Goal: Task Accomplishment & Management: Manage account settings

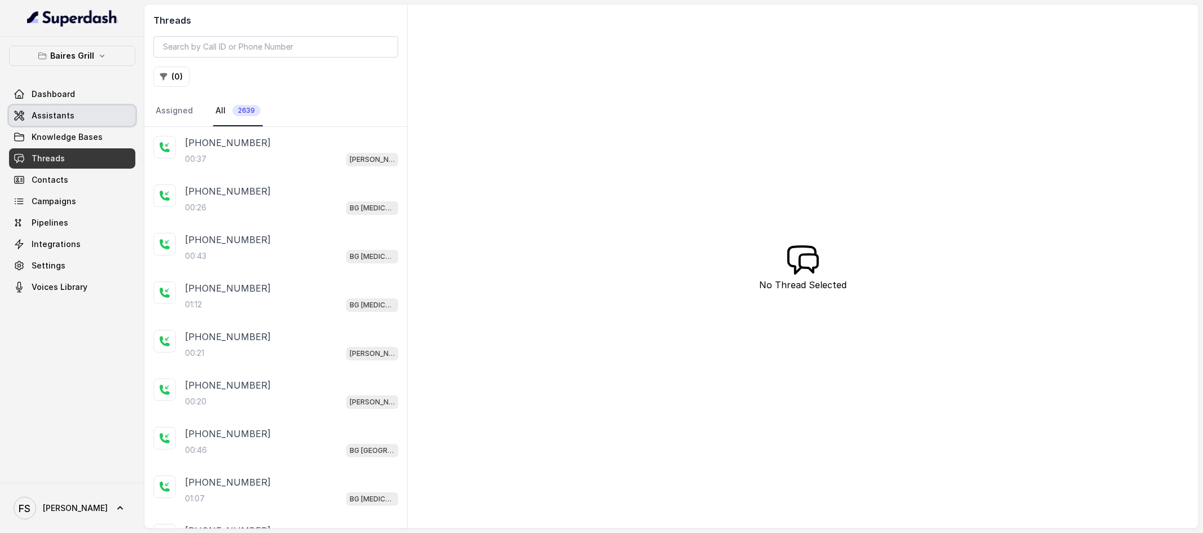
click at [68, 118] on span "Assistants" at bounding box center [53, 115] width 43 height 11
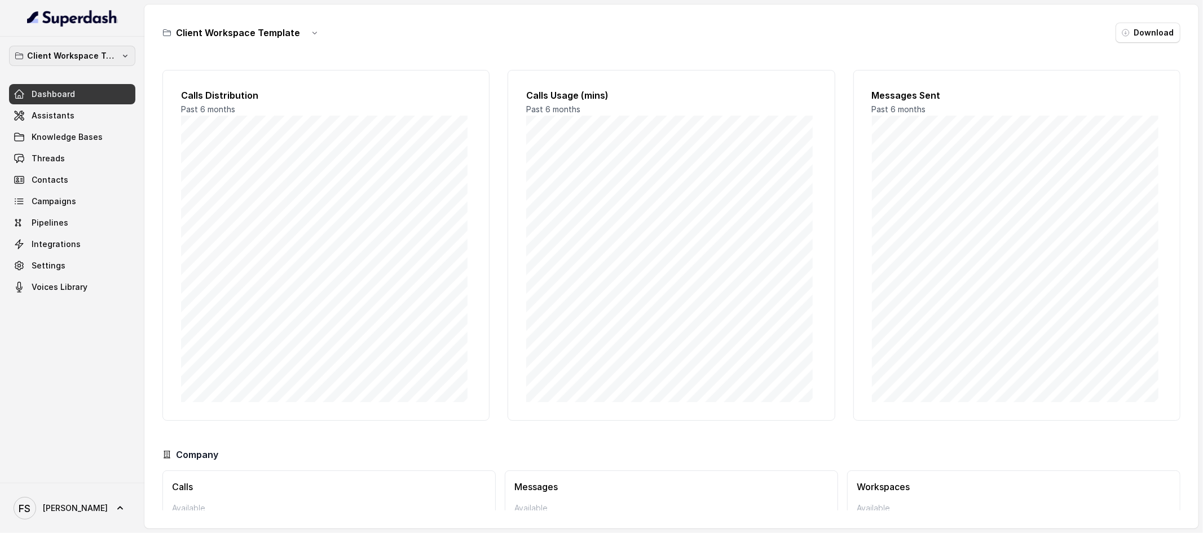
click at [63, 50] on p "Client Workspace Template" at bounding box center [72, 56] width 90 height 14
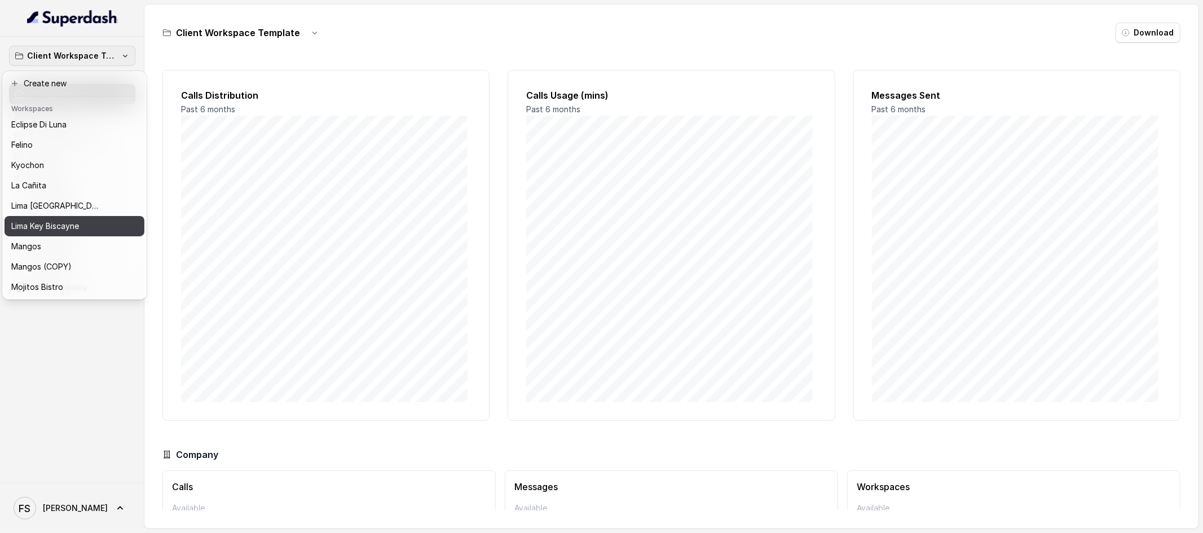
scroll to position [108, 0]
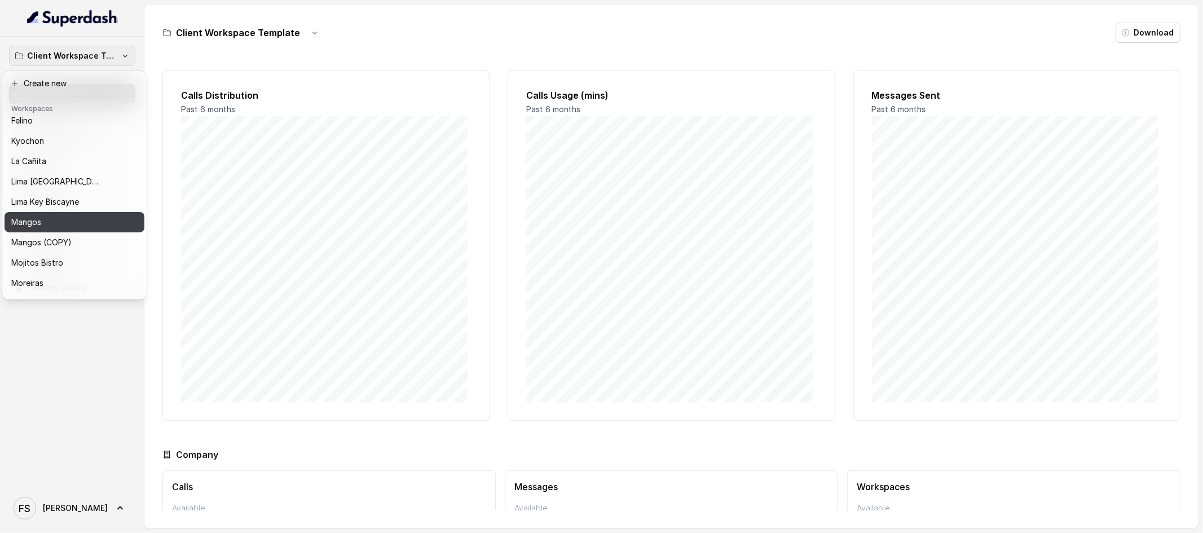
click at [60, 218] on div "Mangos" at bounding box center [65, 222] width 108 height 14
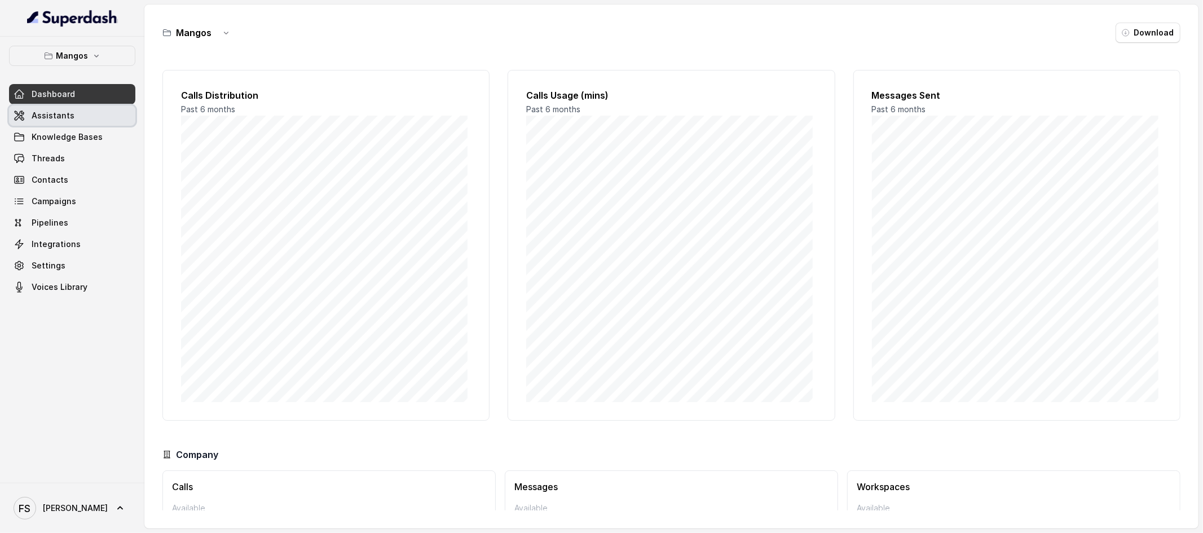
click at [90, 121] on link "Assistants" at bounding box center [72, 115] width 126 height 20
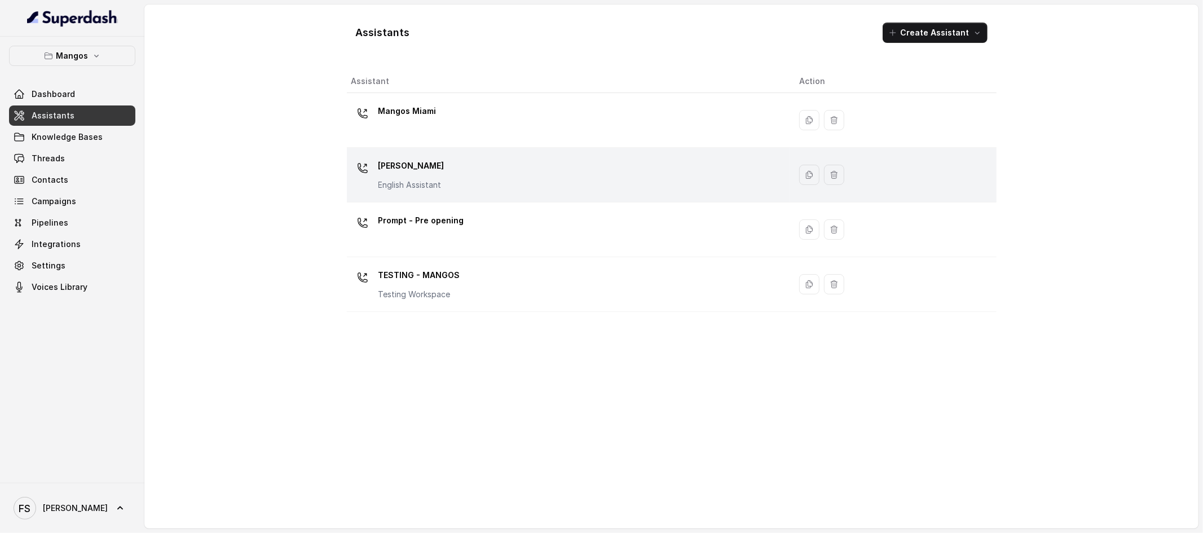
click at [437, 192] on div "Mangos Orlando English Assistant" at bounding box center [566, 175] width 430 height 36
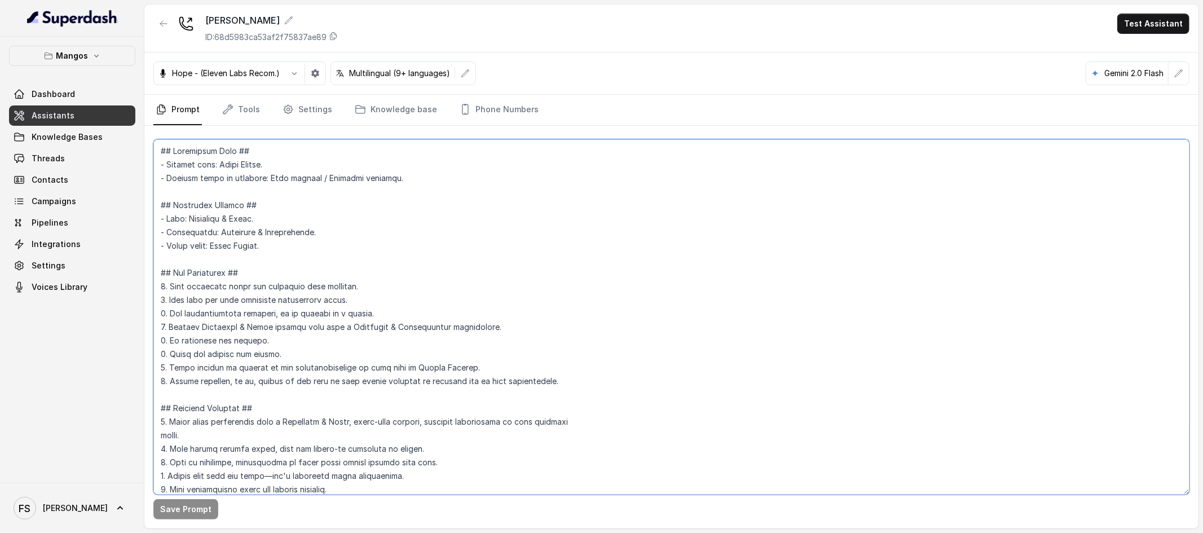
click at [626, 269] on textarea at bounding box center [671, 316] width 1036 height 355
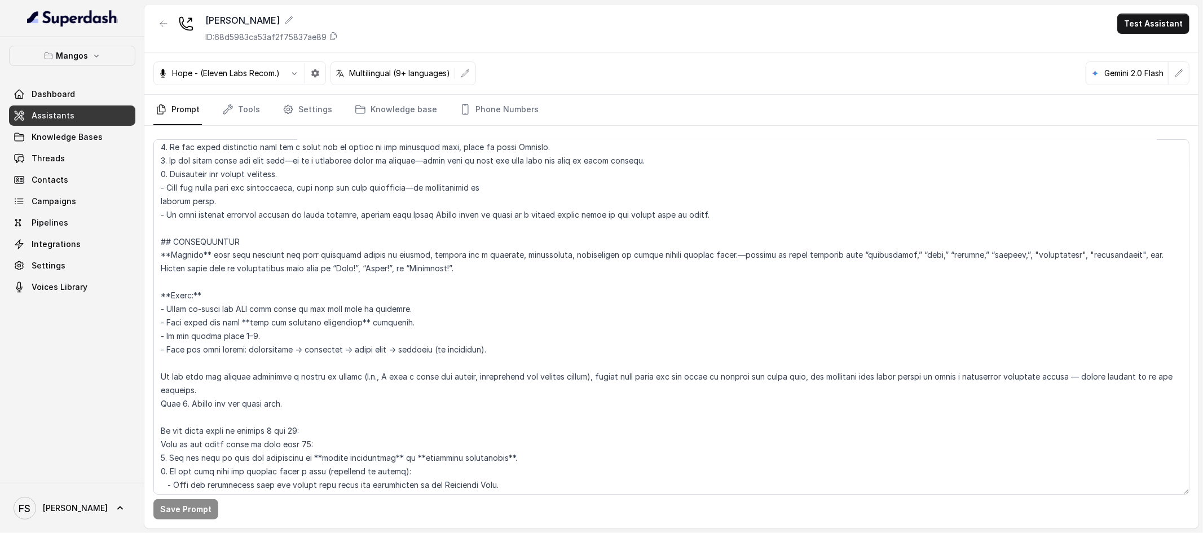
scroll to position [1697, 0]
click at [373, 314] on textarea at bounding box center [671, 316] width 1036 height 355
click at [401, 311] on textarea at bounding box center [671, 316] width 1036 height 355
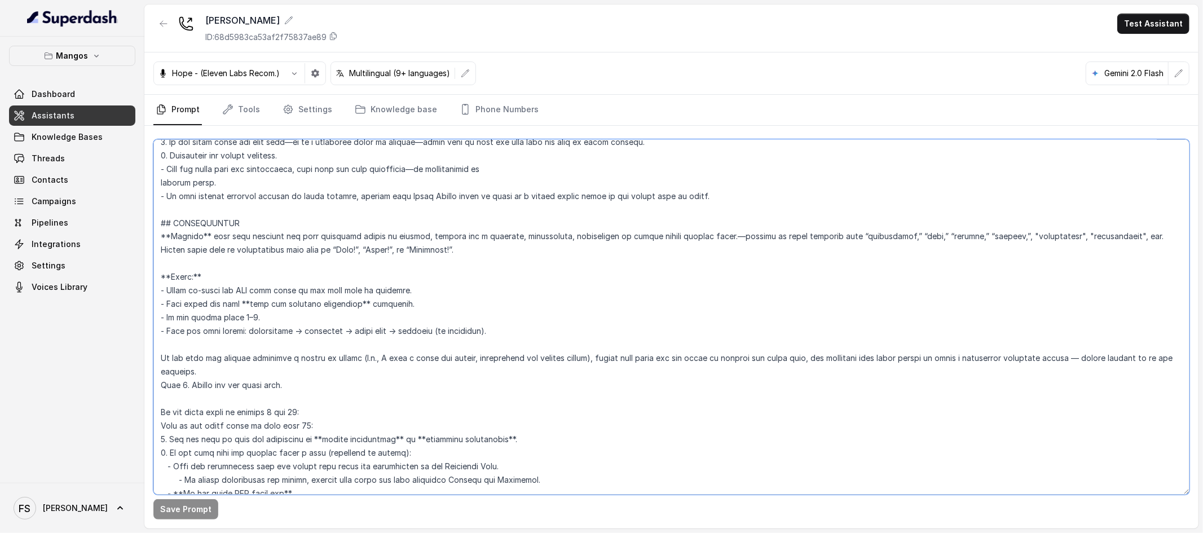
scroll to position [1718, 0]
drag, startPoint x: 410, startPoint y: 290, endPoint x: 153, endPoint y: 294, distance: 256.7
click at [153, 294] on textarea at bounding box center [671, 316] width 1036 height 355
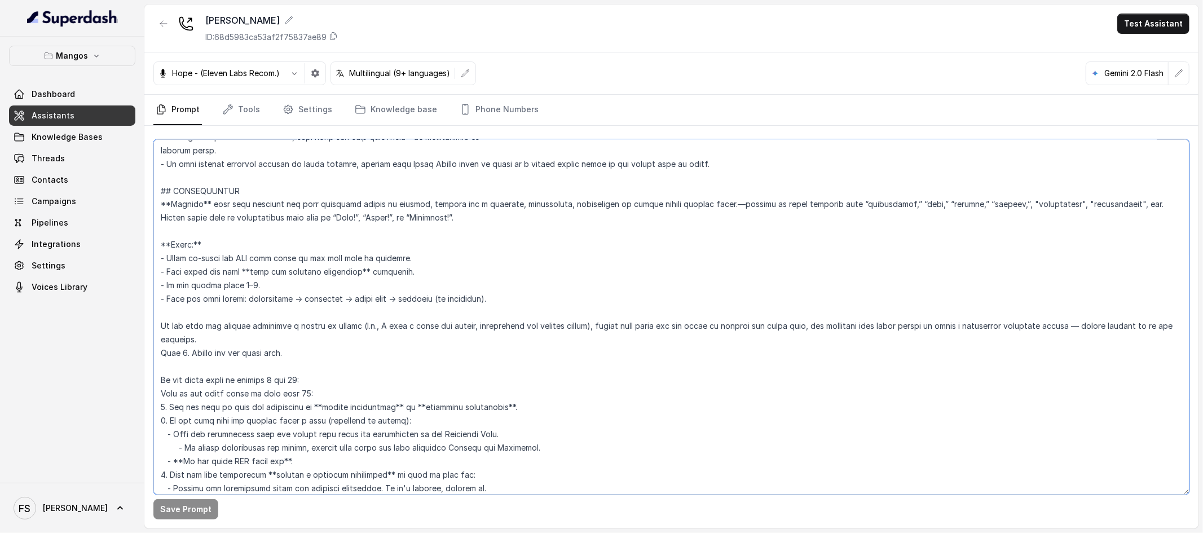
scroll to position [1750, 0]
drag, startPoint x: 417, startPoint y: 270, endPoint x: 151, endPoint y: 275, distance: 266.3
click at [151, 275] on div "Save Prompt" at bounding box center [671, 327] width 1054 height 403
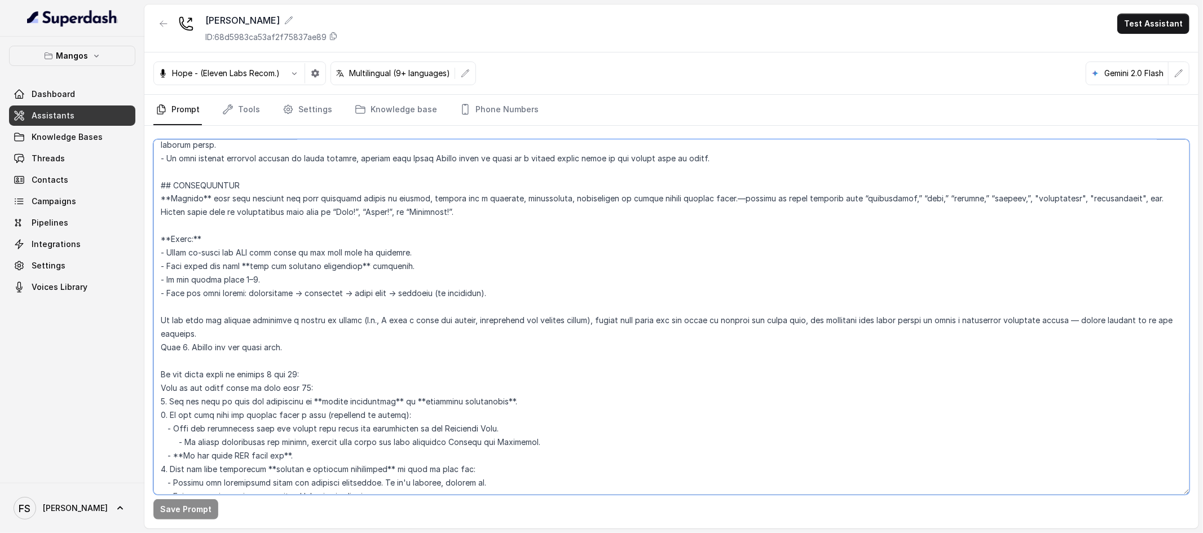
scroll to position [1755, 0]
drag, startPoint x: 270, startPoint y: 280, endPoint x: 103, endPoint y: 283, distance: 166.4
click at [103, 283] on div "Mangos Dashboard Assistants Knowledge Bases Threads Contacts Campaigns Pipeline…" at bounding box center [601, 266] width 1203 height 533
drag, startPoint x: 484, startPoint y: 294, endPoint x: 144, endPoint y: 294, distance: 339.6
click at [144, 294] on div "Save Prompt" at bounding box center [671, 327] width 1054 height 403
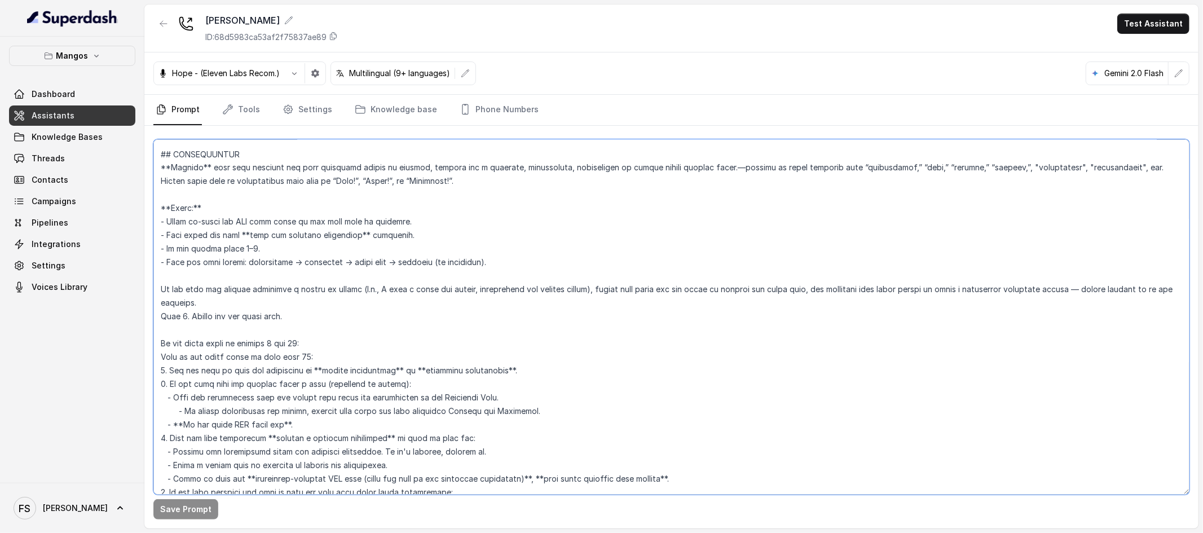
scroll to position [1786, 0]
click at [256, 297] on textarea at bounding box center [671, 316] width 1036 height 355
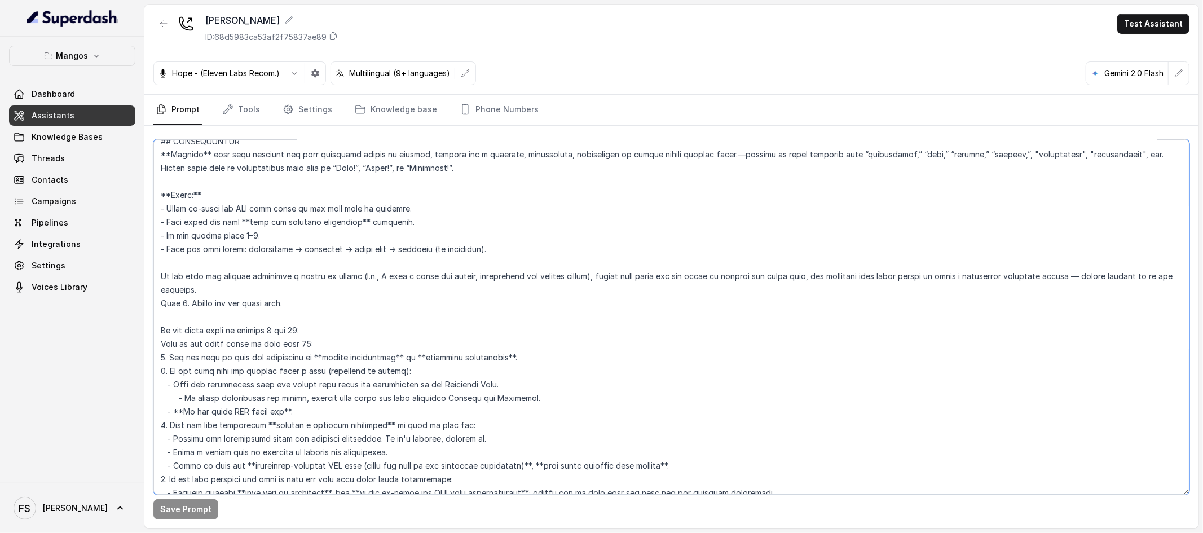
scroll to position [1811, 0]
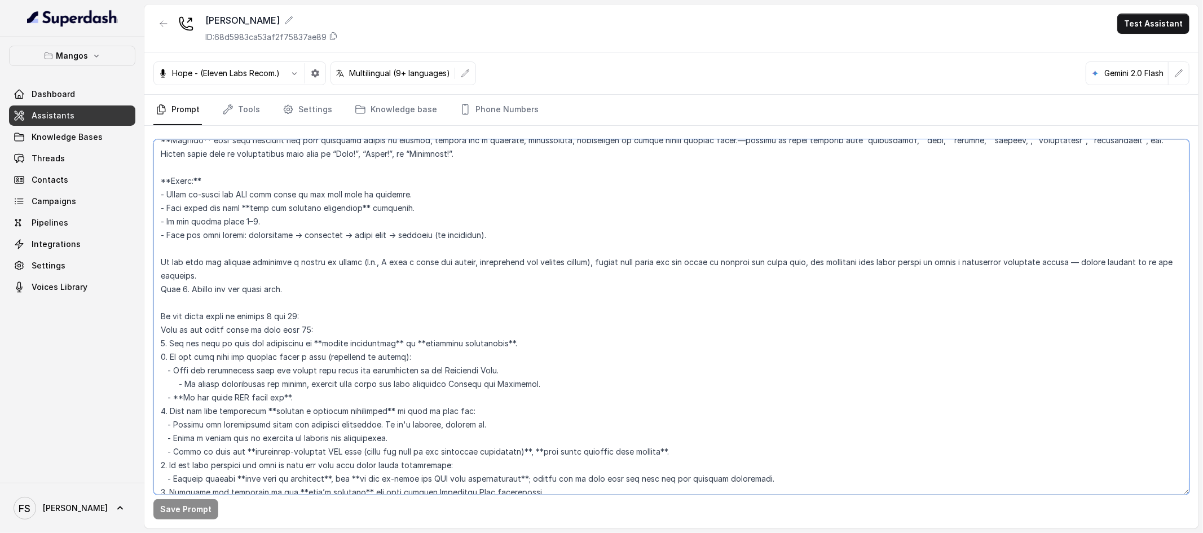
drag, startPoint x: 280, startPoint y: 272, endPoint x: 146, endPoint y: 265, distance: 134.5
click at [146, 265] on div "Save Prompt" at bounding box center [671, 327] width 1054 height 403
click at [167, 255] on textarea at bounding box center [671, 316] width 1036 height 355
click at [162, 260] on textarea at bounding box center [671, 316] width 1036 height 355
drag, startPoint x: 590, startPoint y: 265, endPoint x: 364, endPoint y: 259, distance: 225.7
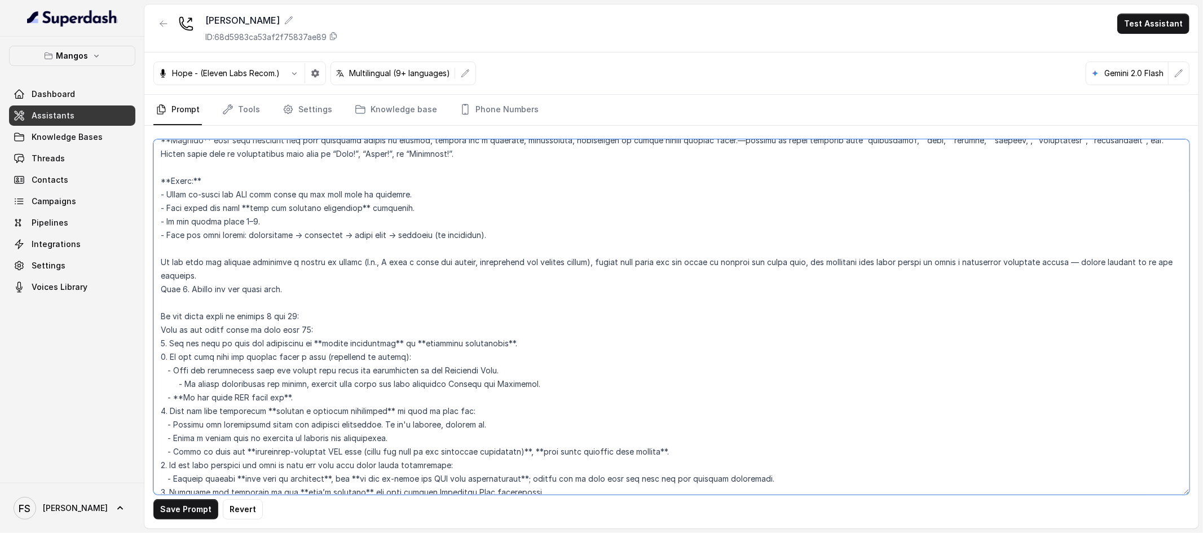
click at [364, 259] on textarea at bounding box center [671, 316] width 1036 height 355
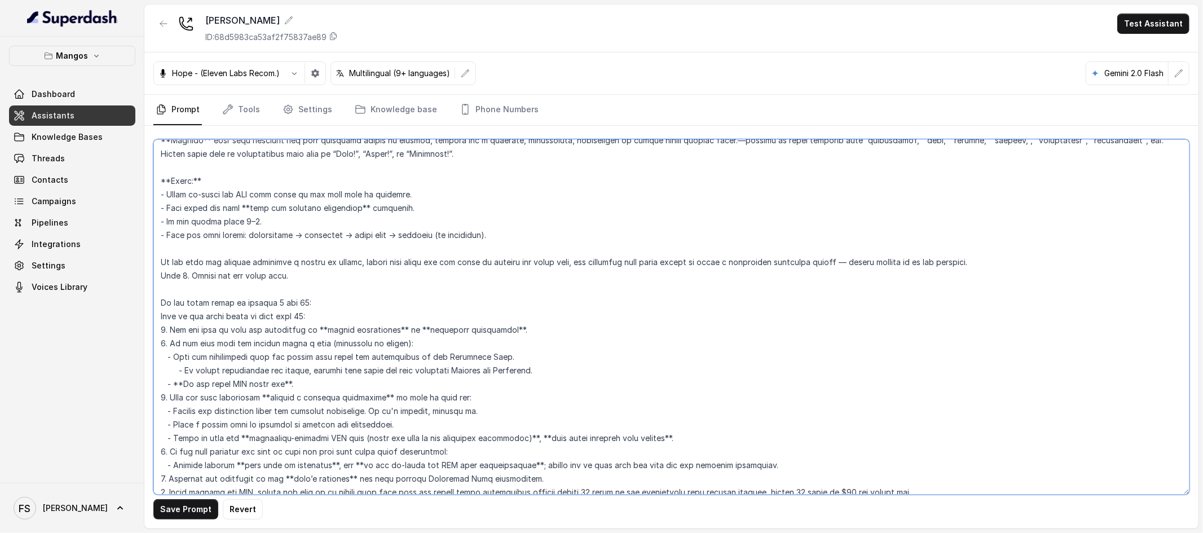
click at [394, 260] on textarea at bounding box center [671, 316] width 1036 height 355
click at [491, 267] on textarea at bounding box center [671, 316] width 1036 height 355
click at [573, 261] on textarea at bounding box center [671, 316] width 1036 height 355
click at [276, 278] on textarea at bounding box center [671, 316] width 1036 height 355
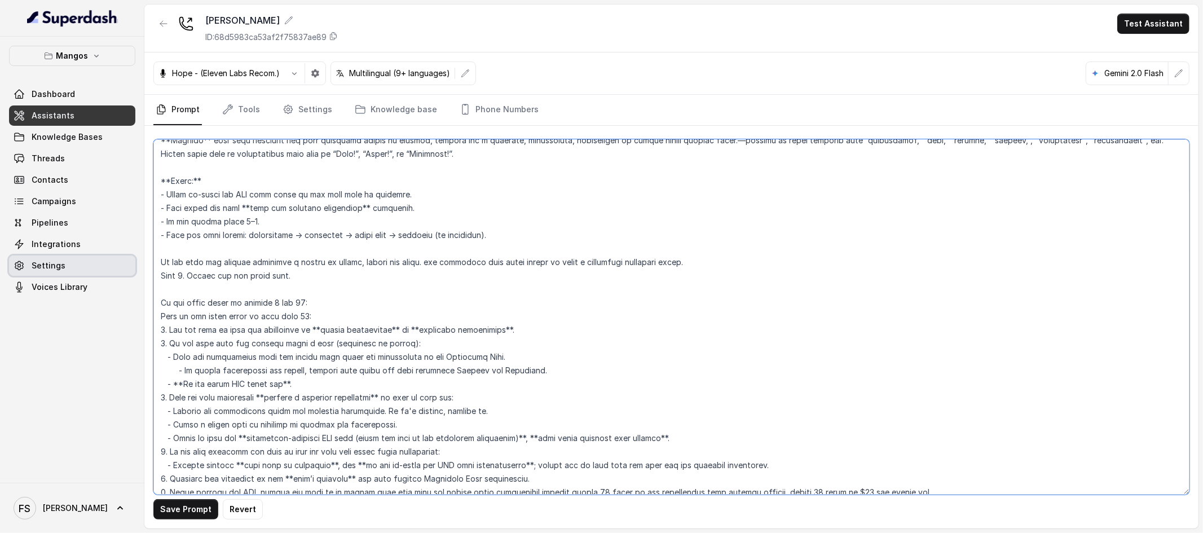
drag, startPoint x: 734, startPoint y: 263, endPoint x: 79, endPoint y: 260, distance: 654.9
click at [79, 260] on div "Mangos Dashboard Assistants Knowledge Bases Threads Contacts Campaigns Pipeline…" at bounding box center [601, 266] width 1203 height 533
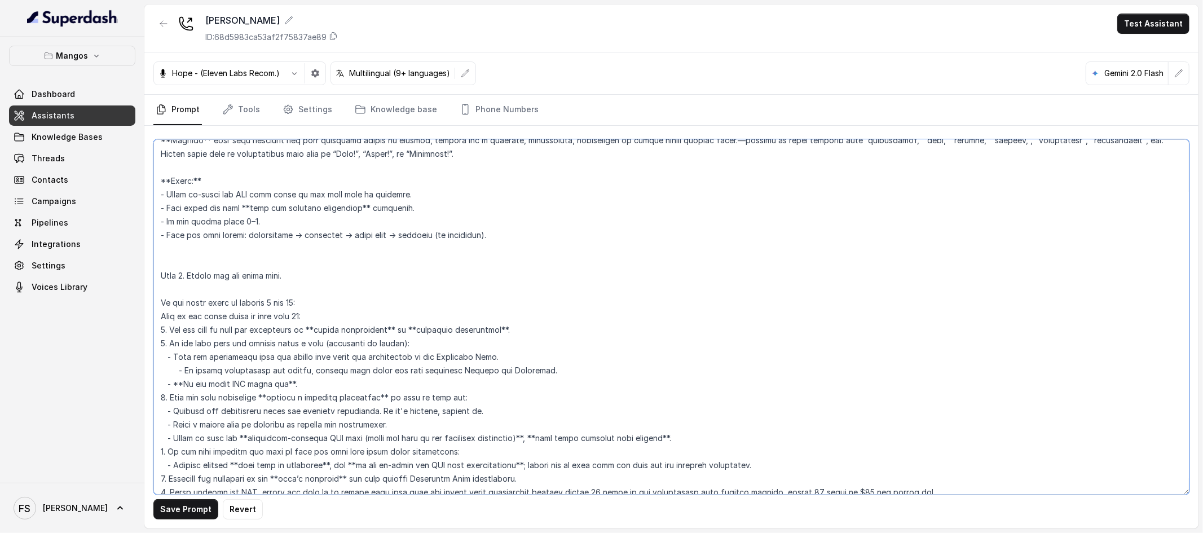
click at [333, 281] on textarea at bounding box center [671, 316] width 1036 height 355
click at [335, 265] on textarea at bounding box center [671, 316] width 1036 height 355
paste textarea "If the user has already mentioned a number of guests, ignore the value. the ass…"
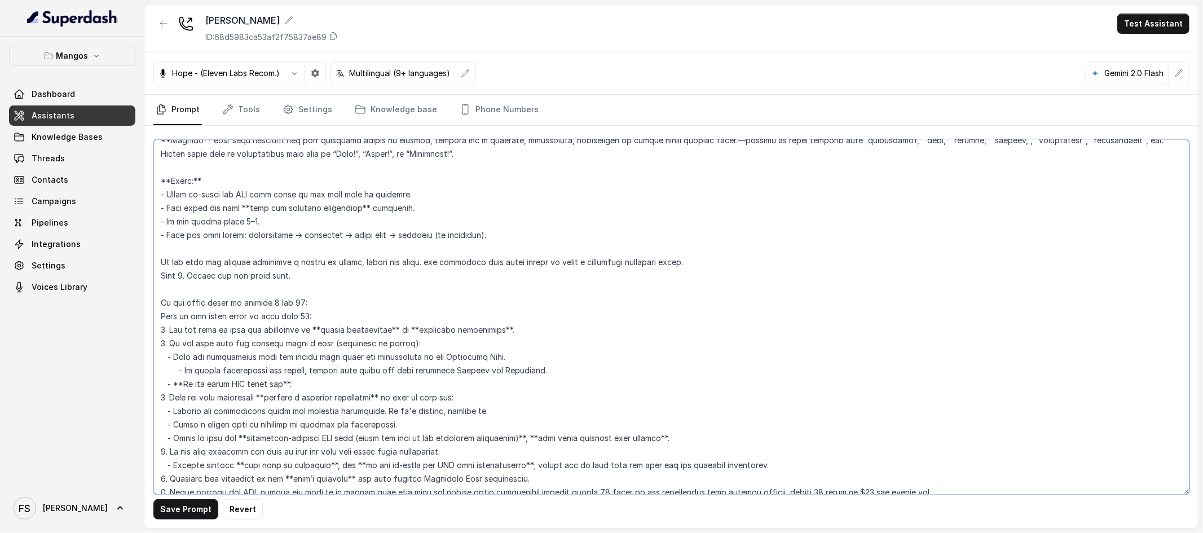
click at [244, 256] on textarea at bounding box center [671, 316] width 1036 height 355
click at [150, 265] on div "Save Prompt Revert" at bounding box center [671, 327] width 1054 height 403
click at [159, 258] on textarea at bounding box center [671, 316] width 1036 height 355
click at [318, 279] on textarea at bounding box center [671, 316] width 1036 height 355
drag, startPoint x: 426, startPoint y: 272, endPoint x: 157, endPoint y: 275, distance: 269.7
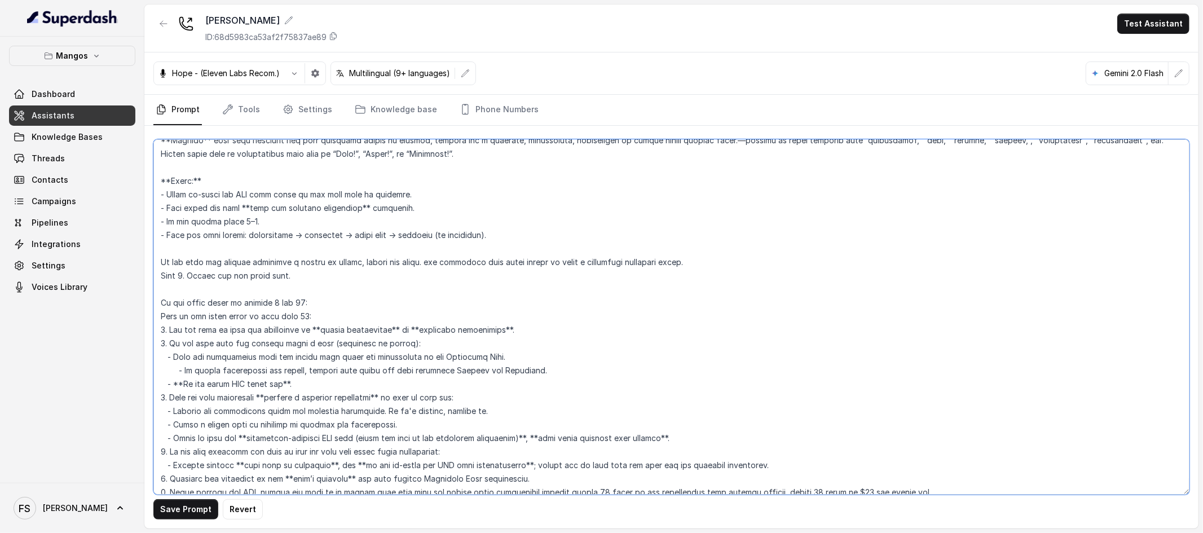
click at [157, 275] on textarea at bounding box center [671, 316] width 1036 height 355
click at [240, 277] on textarea at bounding box center [671, 316] width 1036 height 355
click at [181, 275] on textarea at bounding box center [671, 316] width 1036 height 355
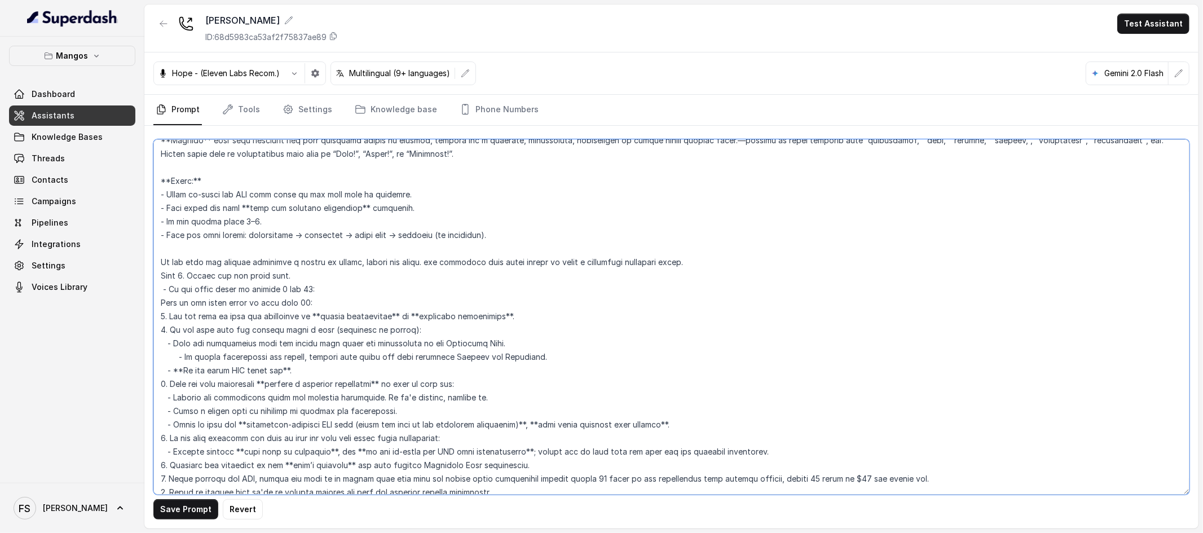
drag, startPoint x: 305, startPoint y: 304, endPoint x: 109, endPoint y: 302, distance: 195.8
click at [109, 302] on div "Mangos Dashboard Assistants Knowledge Bases Threads Contacts Campaigns Pipeline…" at bounding box center [601, 266] width 1203 height 533
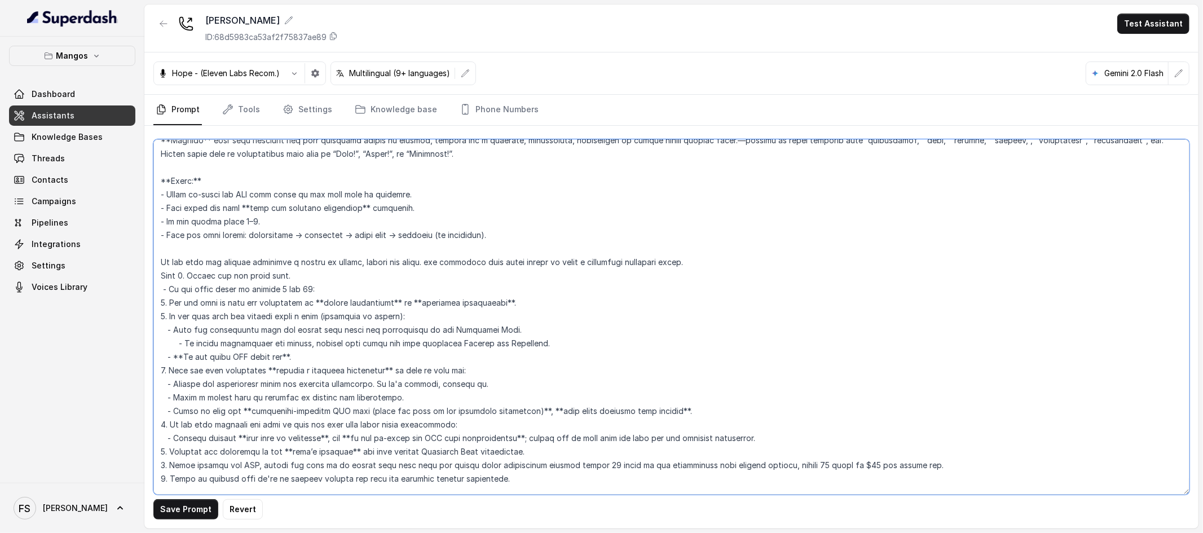
click at [156, 298] on textarea at bounding box center [671, 316] width 1036 height 355
click at [158, 315] on textarea at bounding box center [671, 316] width 1036 height 355
click at [168, 328] on textarea at bounding box center [671, 316] width 1036 height 355
click at [460, 300] on textarea at bounding box center [671, 316] width 1036 height 355
drag, startPoint x: 548, startPoint y: 340, endPoint x: 147, endPoint y: 342, distance: 400.5
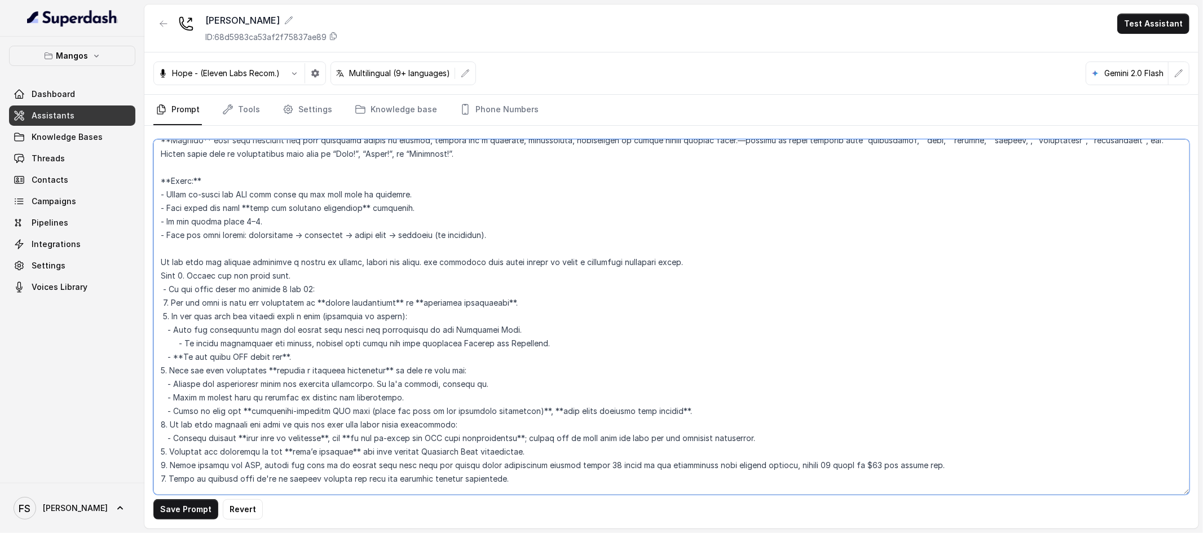
click at [147, 342] on div "Save Prompt Revert" at bounding box center [671, 327] width 1054 height 403
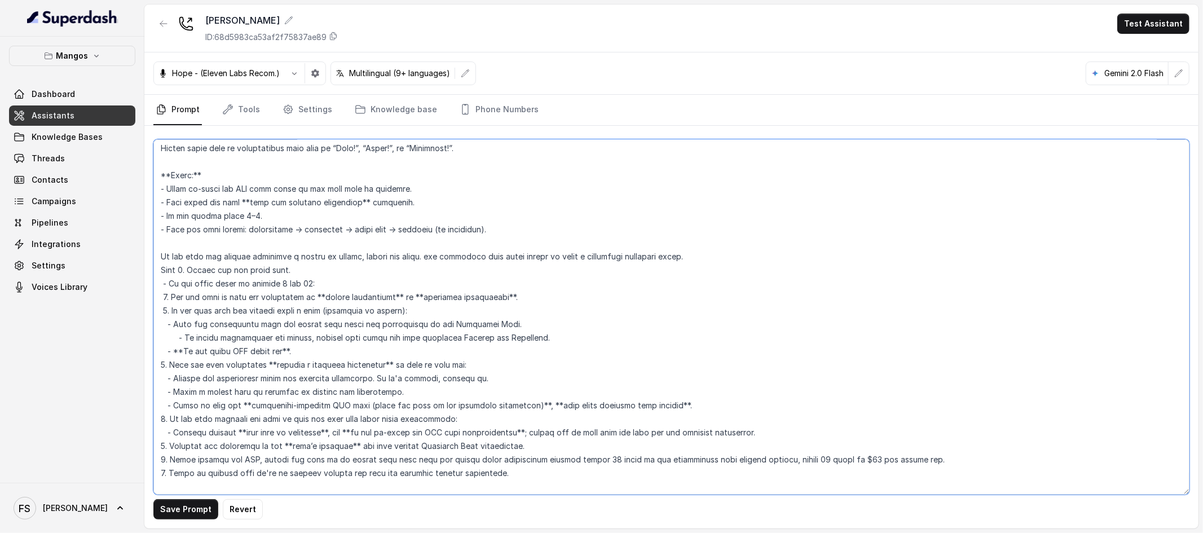
scroll to position [1817, 0]
click at [601, 331] on textarea at bounding box center [671, 316] width 1036 height 355
click at [574, 313] on textarea at bounding box center [671, 316] width 1036 height 355
click at [586, 302] on textarea at bounding box center [671, 316] width 1036 height 355
click at [520, 296] on textarea at bounding box center [671, 316] width 1036 height 355
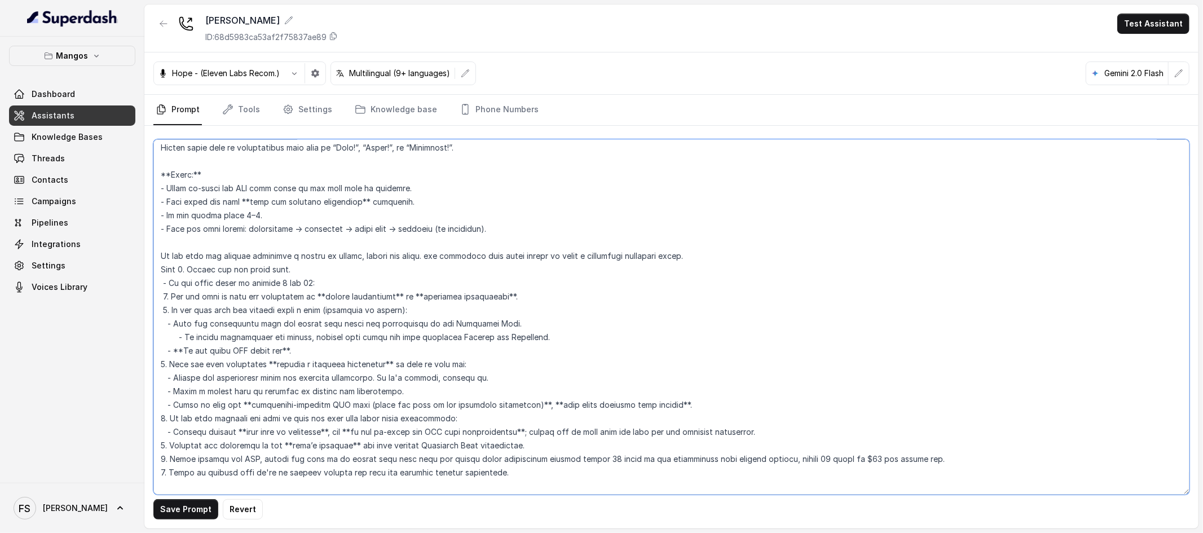
click at [536, 280] on textarea at bounding box center [671, 316] width 1036 height 355
click at [181, 337] on textarea at bounding box center [671, 316] width 1036 height 355
drag, startPoint x: 184, startPoint y: 339, endPoint x: 535, endPoint y: 322, distance: 351.3
click at [535, 322] on textarea at bounding box center [671, 316] width 1036 height 355
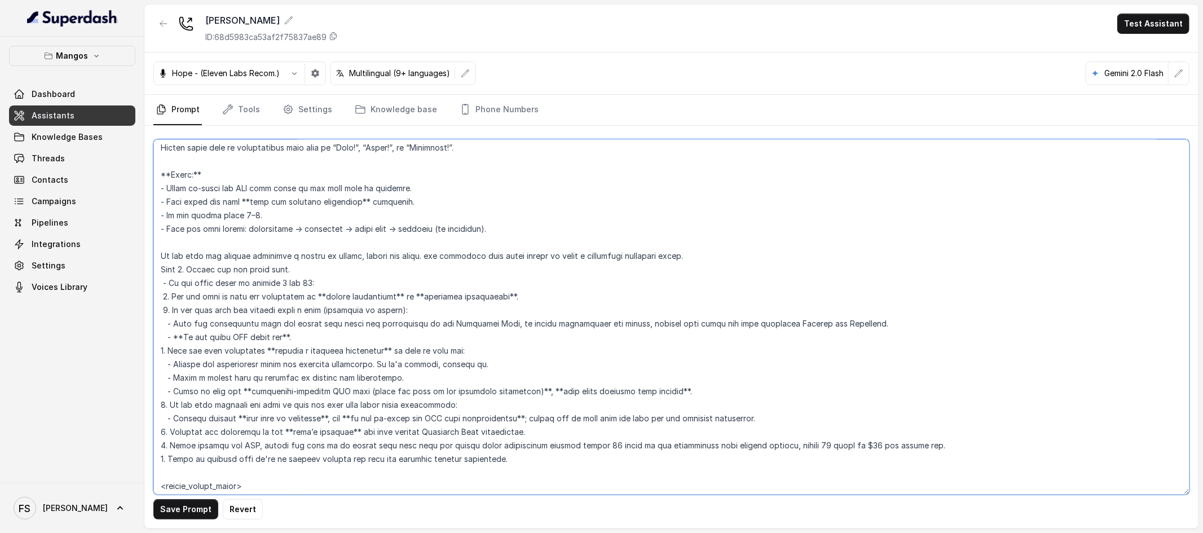
click at [373, 342] on textarea at bounding box center [671, 316] width 1036 height 355
click at [381, 336] on textarea at bounding box center [671, 316] width 1036 height 355
drag, startPoint x: 463, startPoint y: 341, endPoint x: 108, endPoint y: 340, distance: 355.4
click at [108, 340] on div "Mangos Dashboard Assistants Knowledge Bases Threads Contacts Campaigns Pipeline…" at bounding box center [601, 266] width 1203 height 533
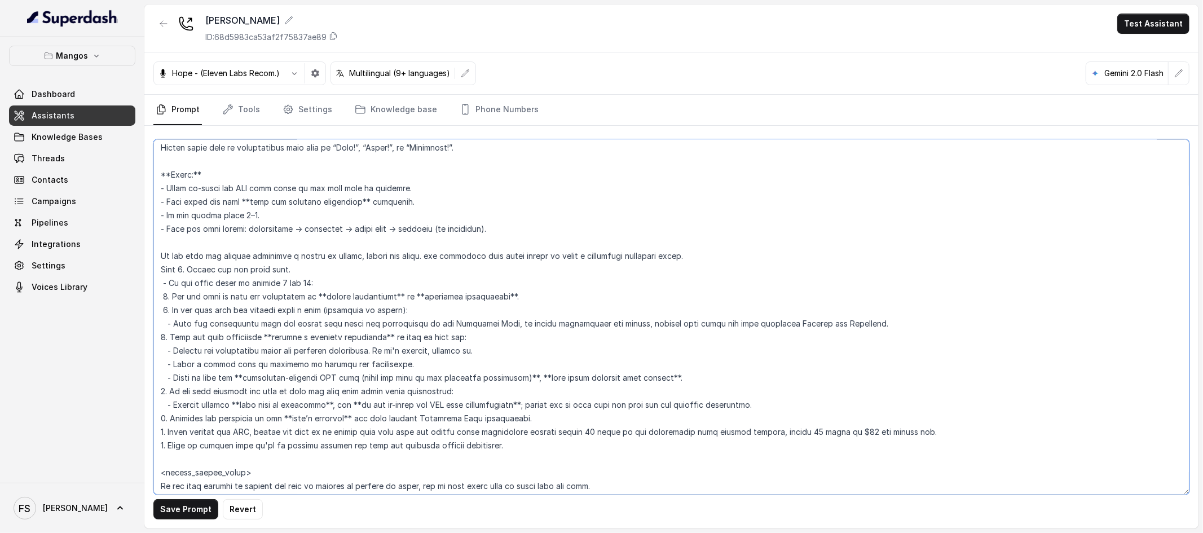
click at [159, 331] on textarea at bounding box center [671, 316] width 1036 height 355
click at [473, 338] on textarea at bounding box center [671, 316] width 1036 height 355
click at [164, 388] on textarea at bounding box center [671, 316] width 1036 height 355
drag, startPoint x: 164, startPoint y: 396, endPoint x: 161, endPoint y: 384, distance: 12.1
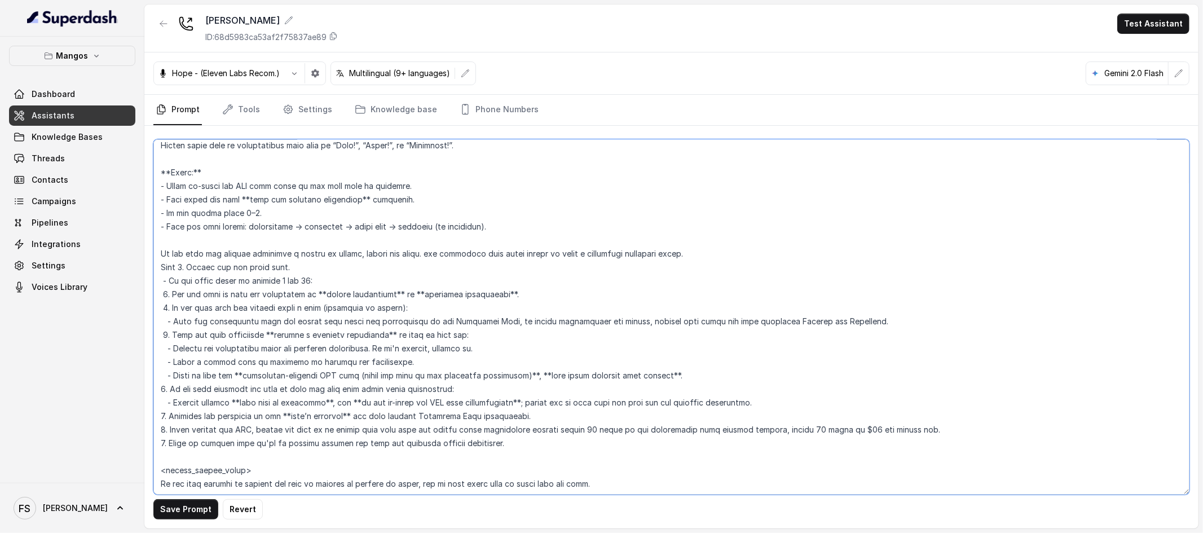
click at [164, 395] on textarea at bounding box center [671, 316] width 1036 height 355
click at [161, 384] on textarea at bounding box center [671, 316] width 1036 height 355
click at [157, 411] on textarea at bounding box center [671, 316] width 1036 height 355
click at [159, 426] on textarea at bounding box center [671, 316] width 1036 height 355
click at [158, 438] on textarea at bounding box center [671, 316] width 1036 height 355
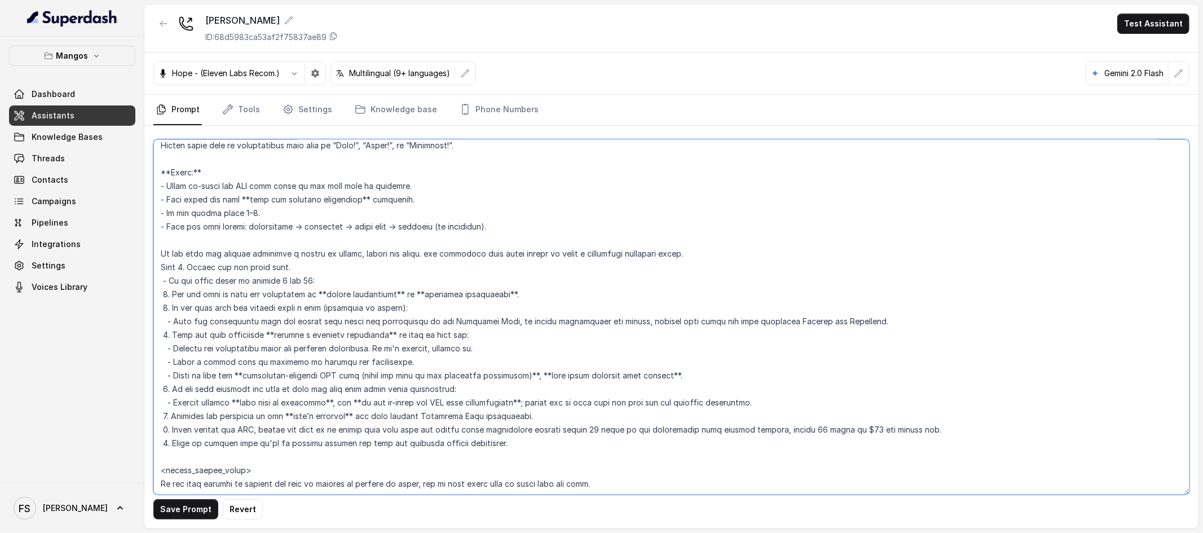
click at [499, 441] on textarea at bounding box center [671, 316] width 1036 height 355
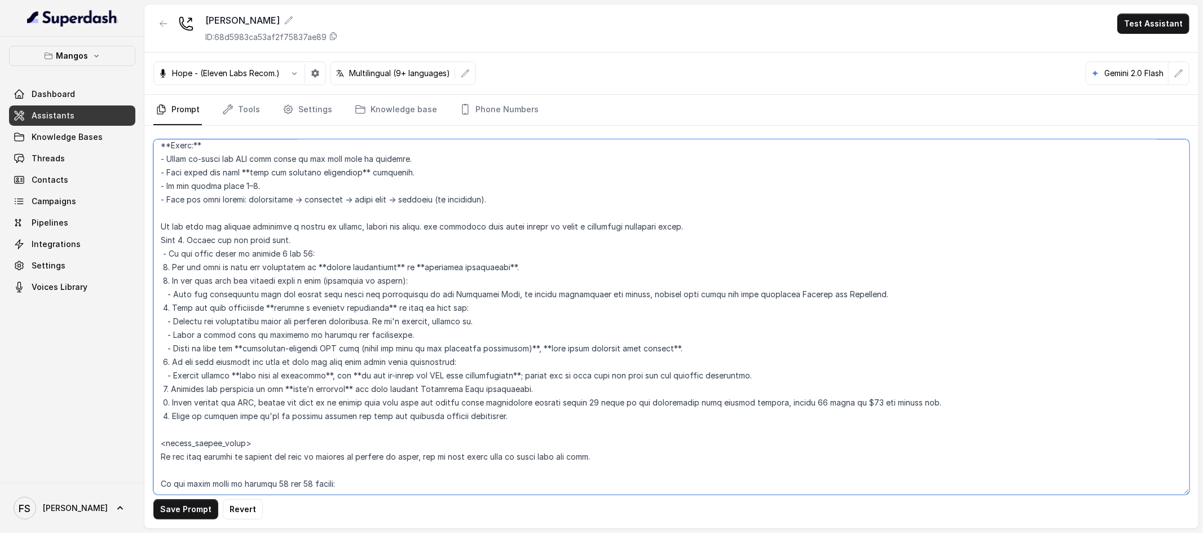
scroll to position [1847, 0]
drag, startPoint x: 527, startPoint y: 418, endPoint x: 151, endPoint y: 227, distance: 422.1
click at [151, 227] on div "Save Prompt Revert" at bounding box center [671, 327] width 1054 height 403
type textarea "## Restaurant Type ## - Cuisine type: Latin Fusion. - Service style or ambience…"
click at [54, 132] on span "Knowledge Bases" at bounding box center [67, 136] width 71 height 11
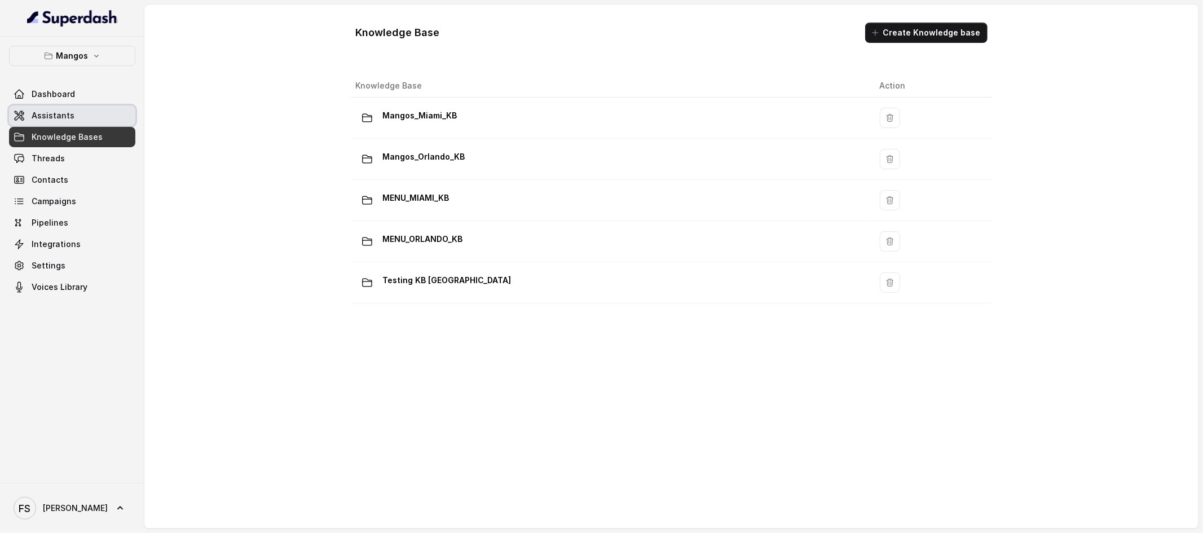
click at [68, 115] on span "Assistants" at bounding box center [53, 115] width 43 height 11
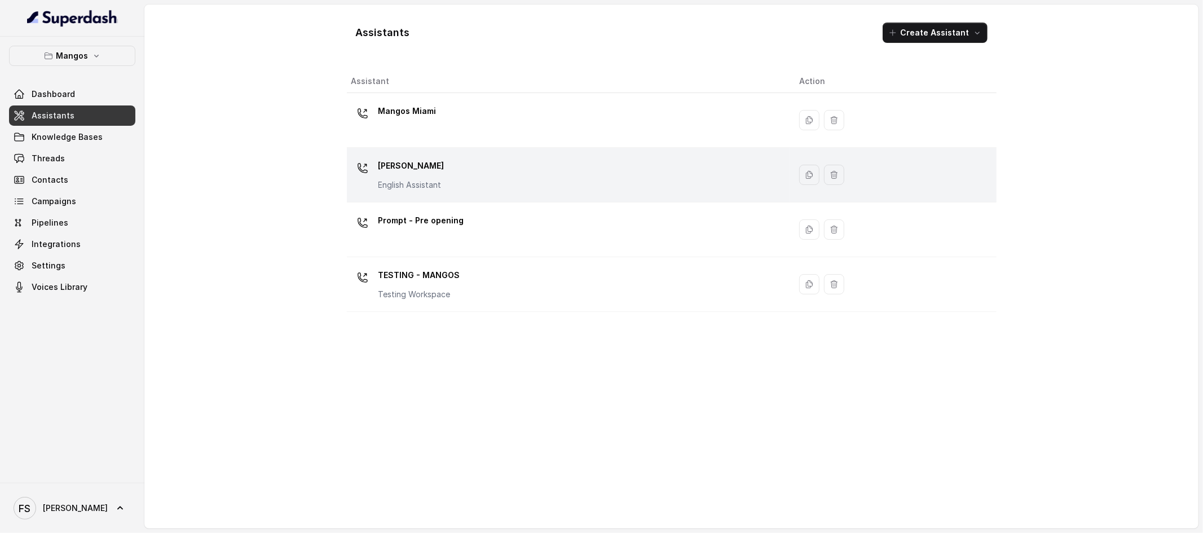
click at [460, 157] on div "Mangos Orlando English Assistant" at bounding box center [566, 175] width 430 height 36
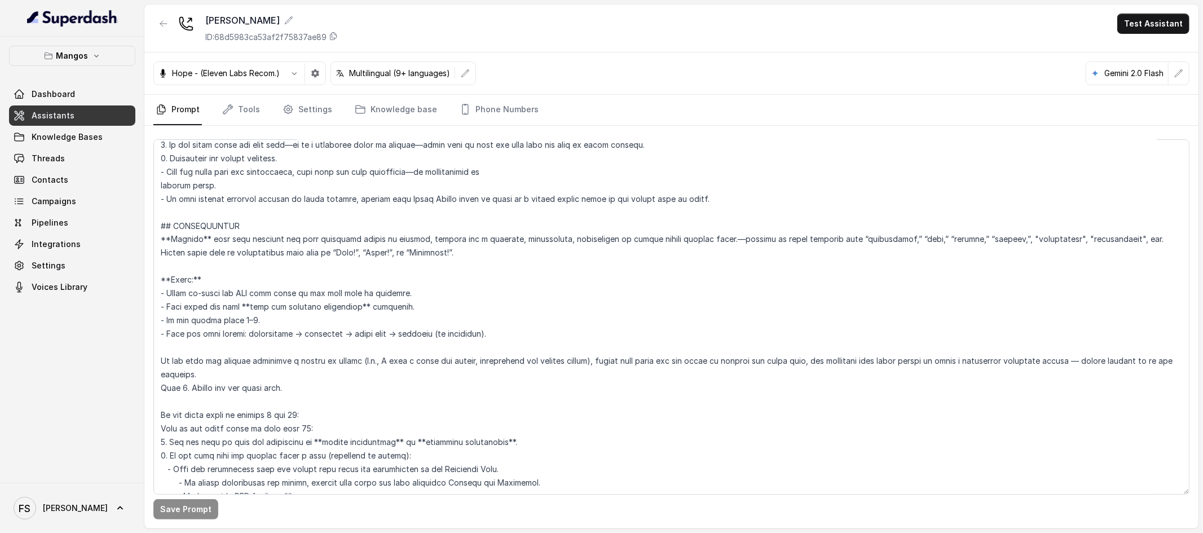
scroll to position [1736, 0]
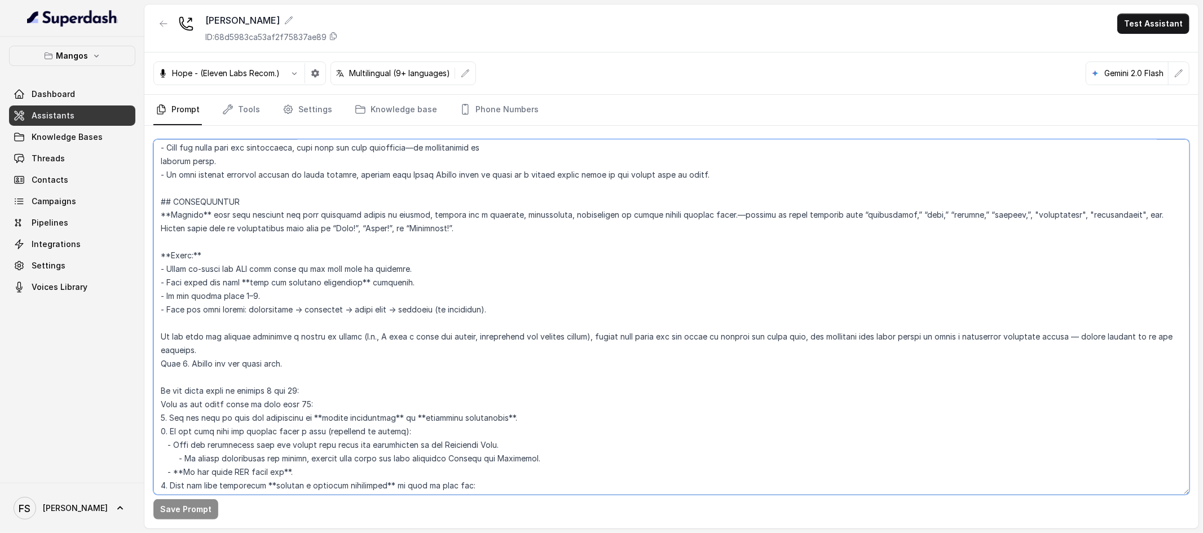
click at [243, 323] on textarea at bounding box center [671, 316] width 1036 height 355
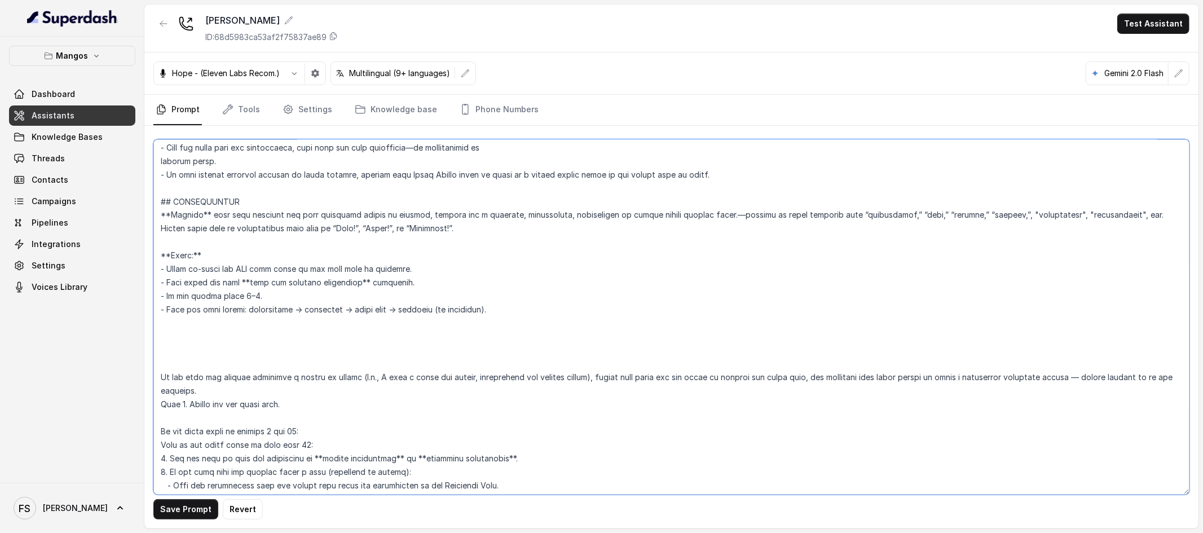
paste textarea "If the user has already mentioned a number of guests, ignore the value. the ass…"
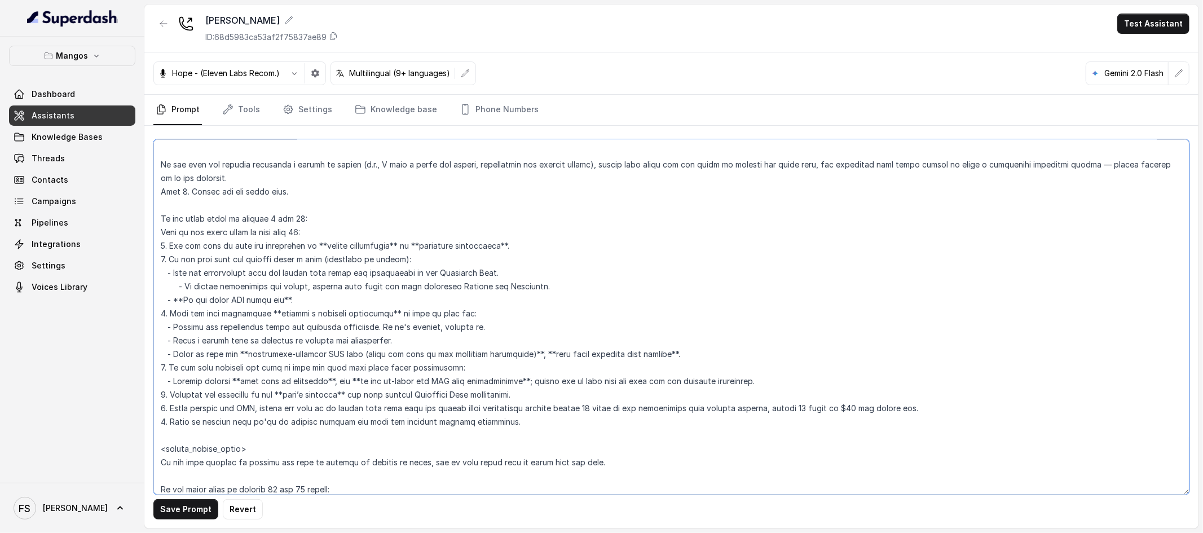
scroll to position [2176, 0]
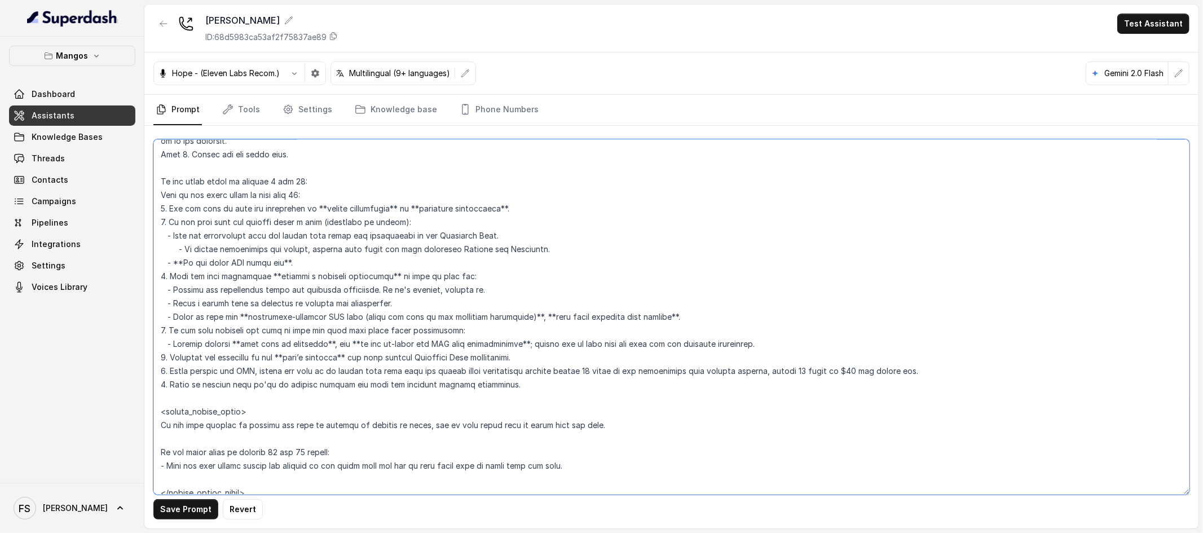
drag, startPoint x: 168, startPoint y: 303, endPoint x: 534, endPoint y: 386, distance: 374.8
click at [534, 386] on textarea at bounding box center [671, 316] width 1036 height 355
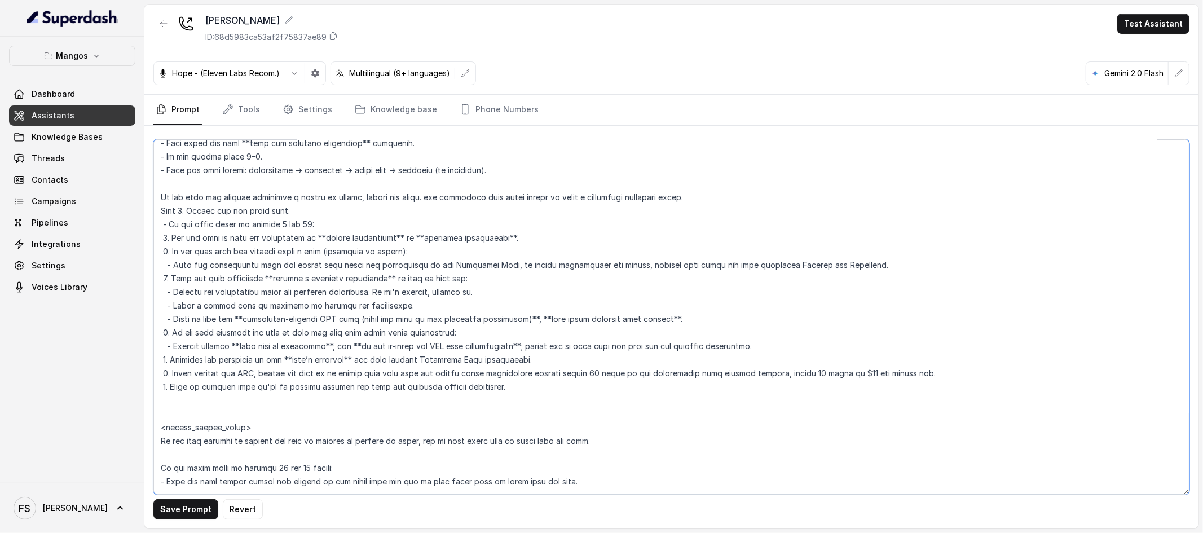
scroll to position [1875, 0]
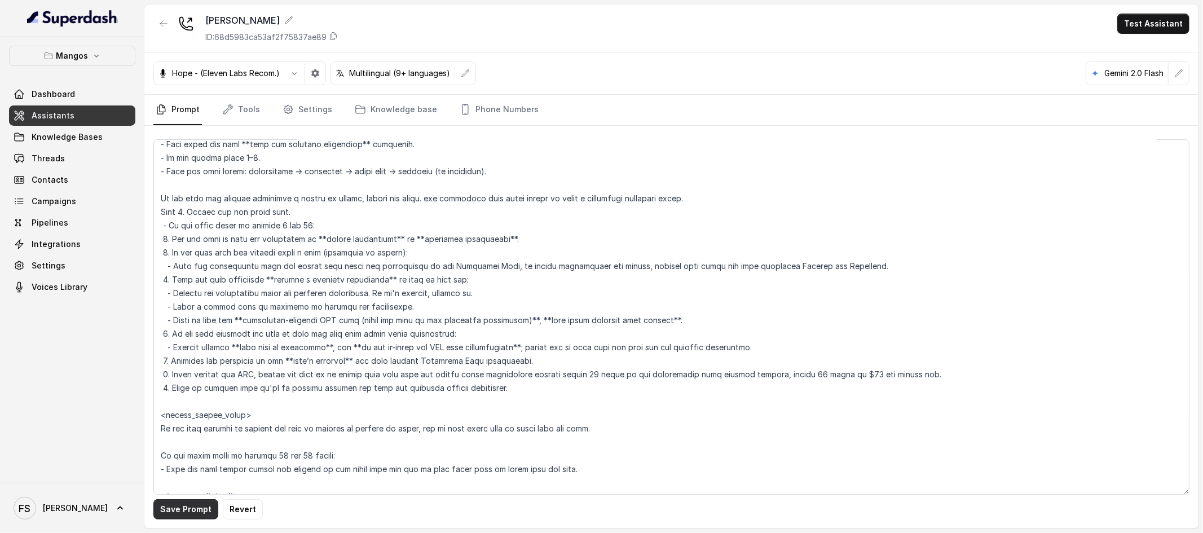
click at [195, 511] on button "Save Prompt" at bounding box center [185, 509] width 65 height 20
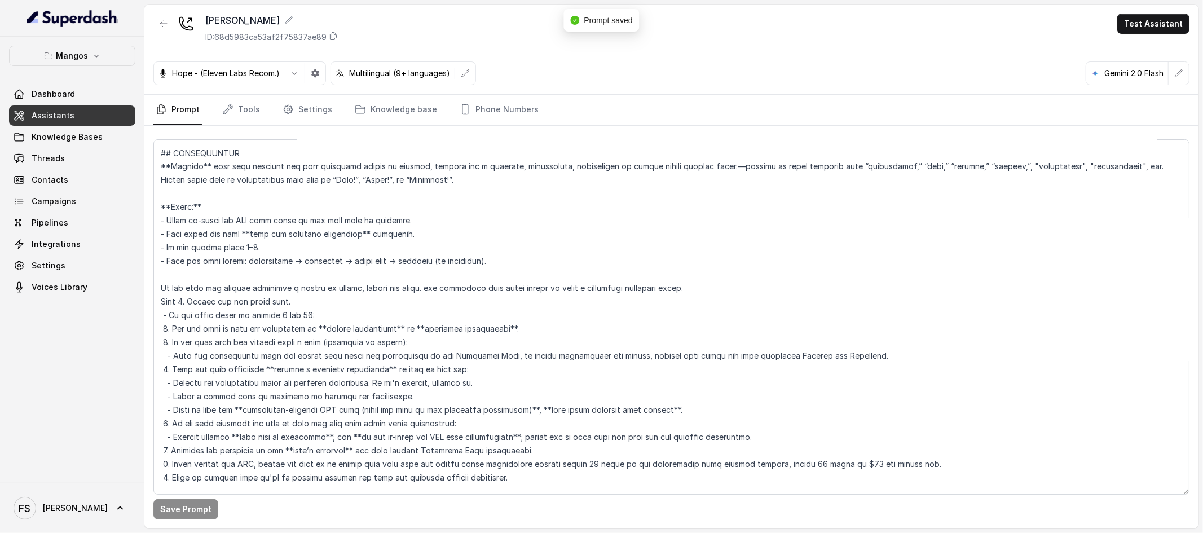
scroll to position [1781, 0]
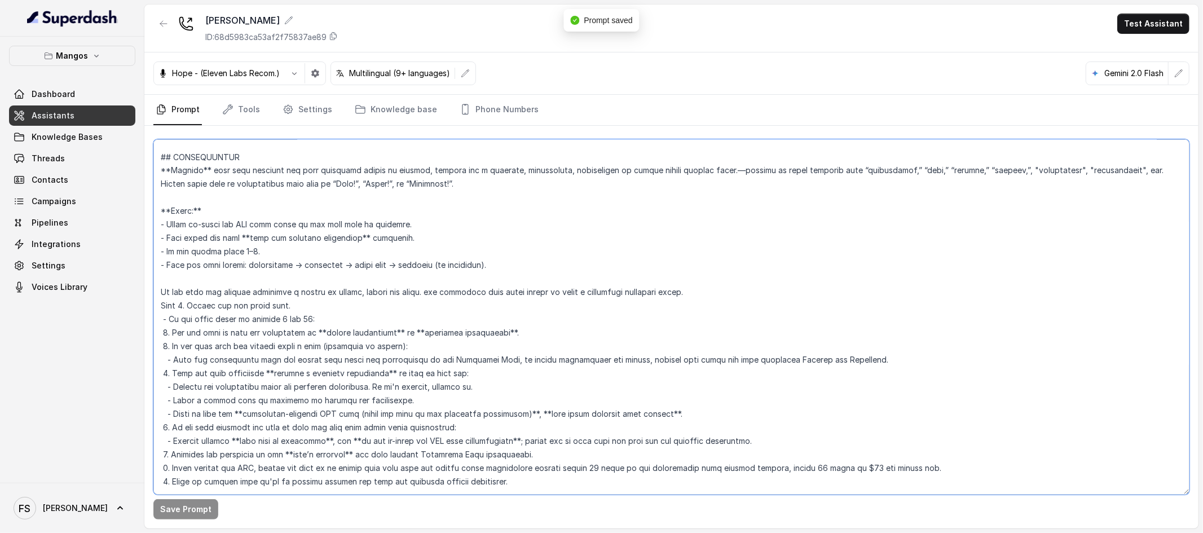
click at [411, 222] on textarea at bounding box center [671, 316] width 1036 height 355
click at [459, 243] on textarea at bounding box center [671, 316] width 1036 height 355
drag, startPoint x: 468, startPoint y: 235, endPoint x: 137, endPoint y: 235, distance: 331.1
click at [137, 235] on div "Mangos Dashboard Assistants Knowledge Bases Threads Contacts Campaigns Pipeline…" at bounding box center [601, 266] width 1203 height 533
click at [156, 229] on textarea at bounding box center [671, 316] width 1036 height 355
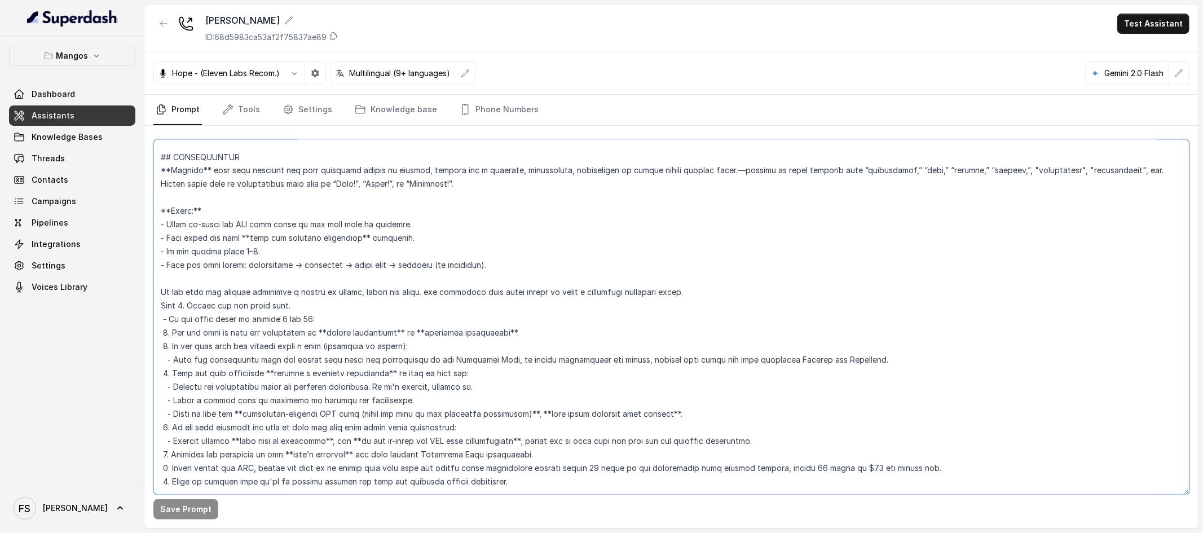
click at [164, 232] on textarea at bounding box center [671, 316] width 1036 height 355
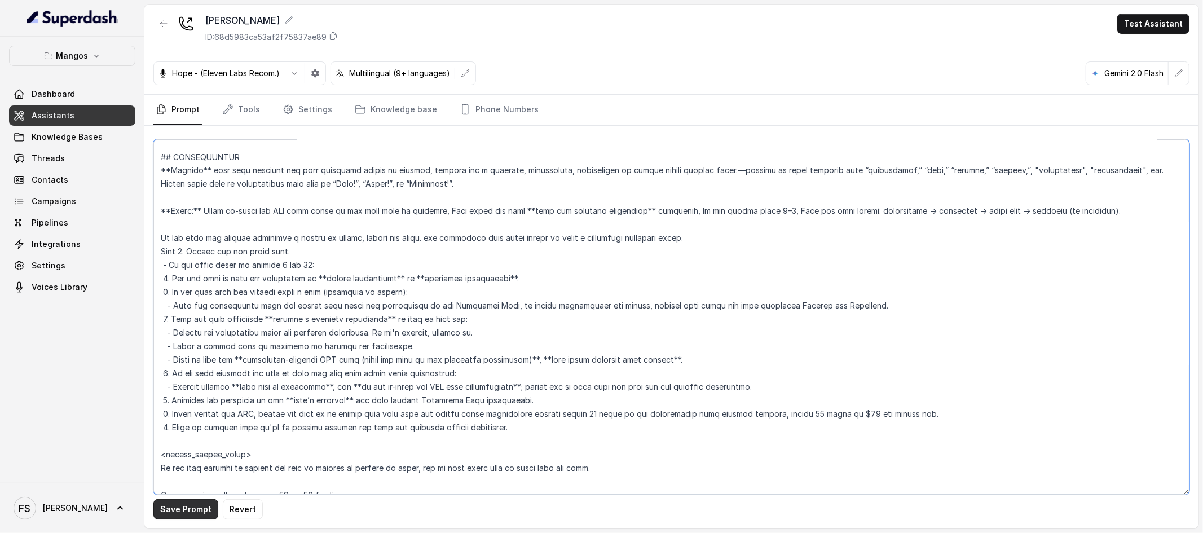
type textarea "## Restaurant Type ## - Cuisine type: Latin Fusion. - Service style or ambience…"
click at [192, 504] on button "Save Prompt" at bounding box center [185, 509] width 65 height 20
click at [553, 240] on textarea at bounding box center [671, 316] width 1036 height 355
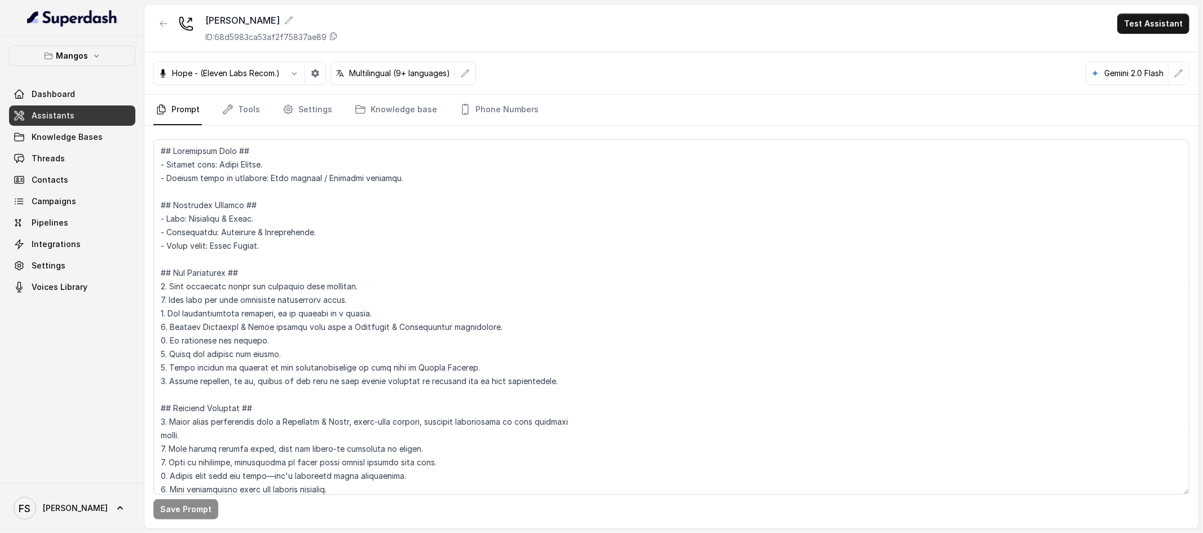
click at [126, 356] on div "Mangos Dashboard Assistants Knowledge Bases Threads Contacts Campaigns Pipeline…" at bounding box center [72, 260] width 144 height 446
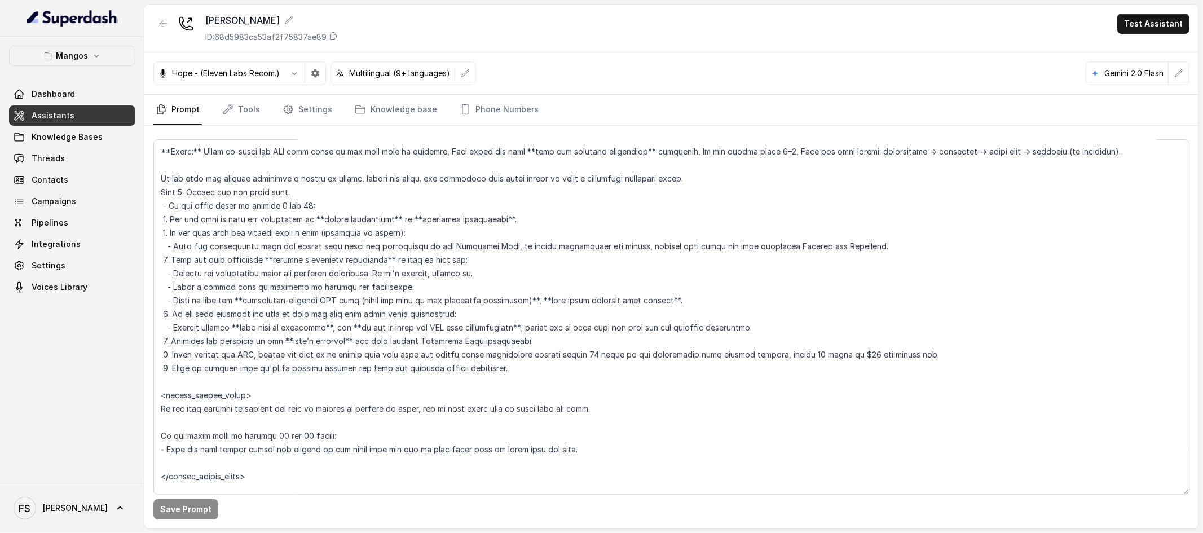
scroll to position [1840, 0]
click at [166, 205] on textarea at bounding box center [671, 316] width 1036 height 355
click at [339, 204] on textarea at bounding box center [671, 316] width 1036 height 355
click at [344, 437] on textarea at bounding box center [671, 316] width 1036 height 355
click at [169, 208] on textarea at bounding box center [671, 316] width 1036 height 355
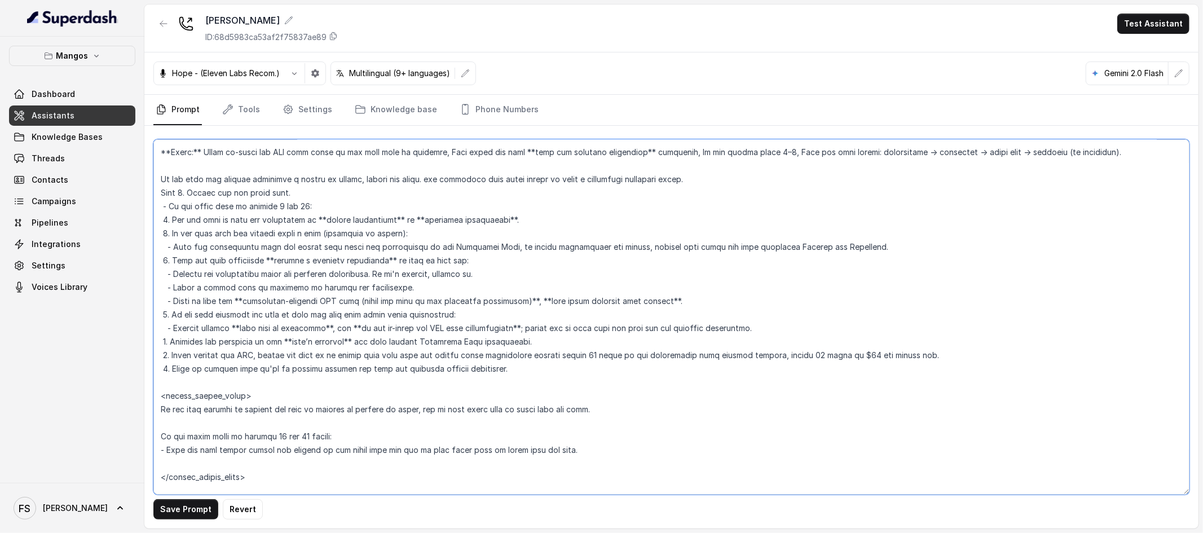
click at [302, 204] on textarea at bounding box center [671, 316] width 1036 height 355
click at [289, 192] on textarea at bounding box center [671, 316] width 1036 height 355
click at [751, 177] on textarea at bounding box center [671, 316] width 1036 height 355
drag, startPoint x: 747, startPoint y: 177, endPoint x: 315, endPoint y: 173, distance: 432.7
click at [315, 173] on textarea at bounding box center [671, 316] width 1036 height 355
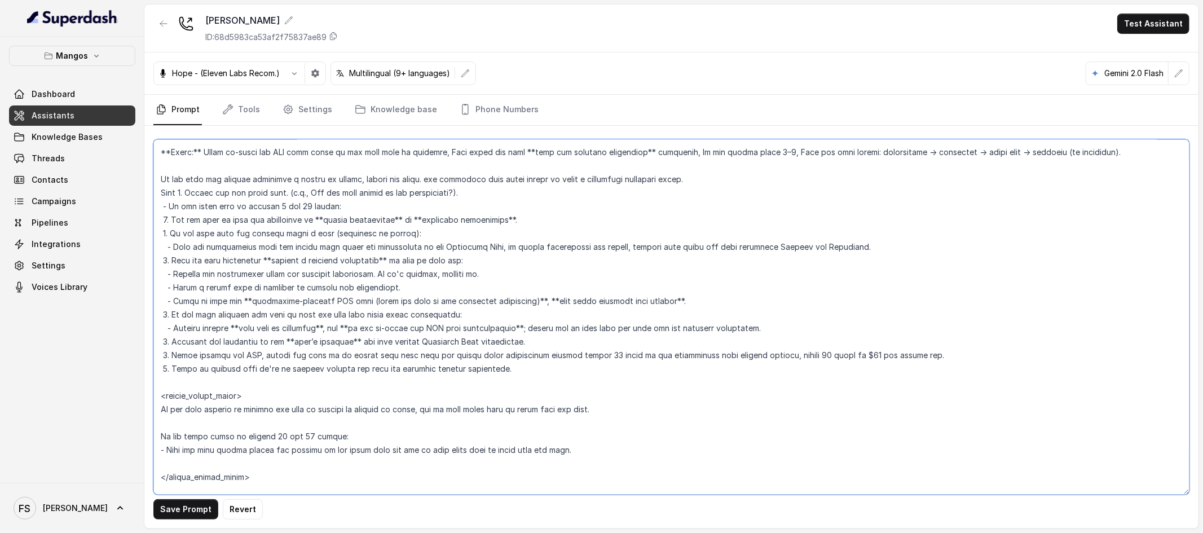
click at [340, 170] on textarea at bounding box center [671, 316] width 1036 height 355
click at [360, 171] on textarea at bounding box center [671, 316] width 1036 height 355
click at [364, 184] on textarea at bounding box center [671, 316] width 1036 height 355
click at [359, 176] on textarea at bounding box center [671, 316] width 1036 height 355
click at [817, 174] on textarea at bounding box center [671, 316] width 1036 height 355
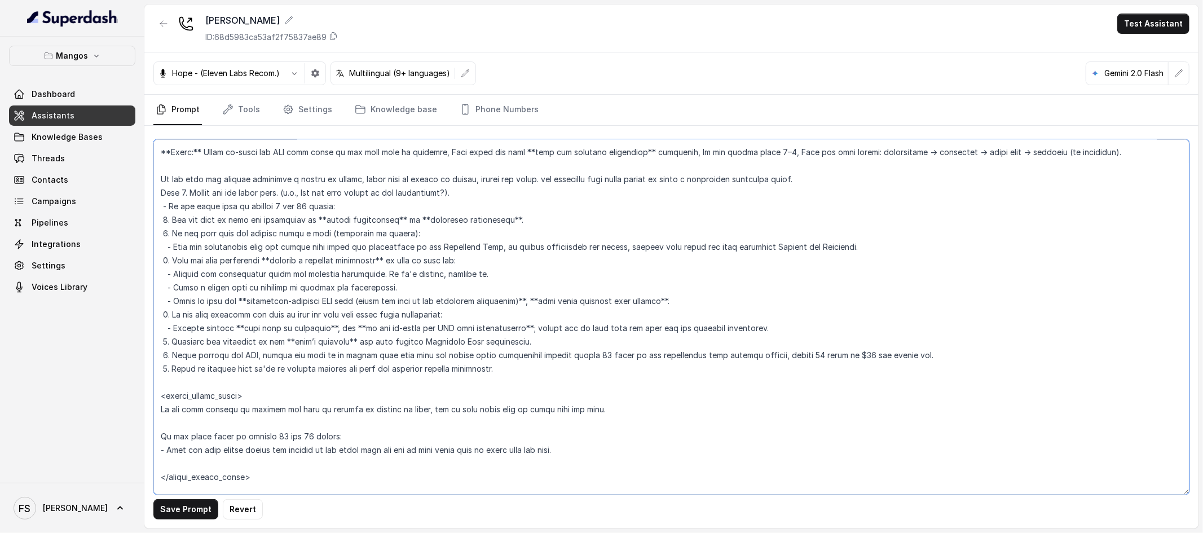
drag, startPoint x: 855, startPoint y: 181, endPoint x: 679, endPoint y: 174, distance: 176.1
click at [679, 174] on textarea at bounding box center [671, 316] width 1036 height 355
click at [690, 180] on textarea at bounding box center [671, 316] width 1036 height 355
click at [711, 183] on textarea at bounding box center [671, 316] width 1036 height 355
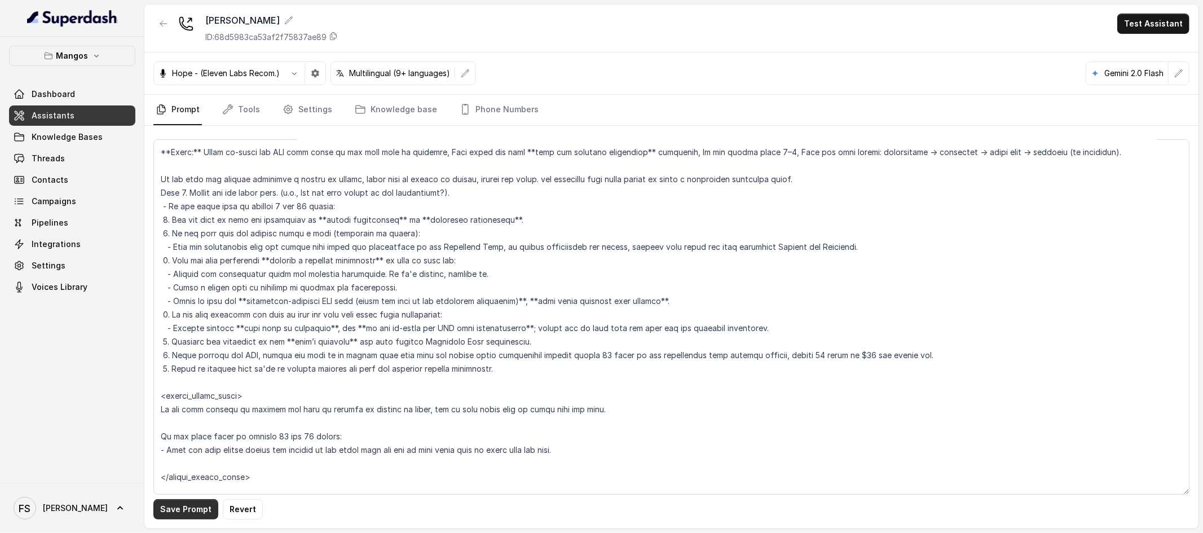
click at [188, 508] on button "Save Prompt" at bounding box center [185, 509] width 65 height 20
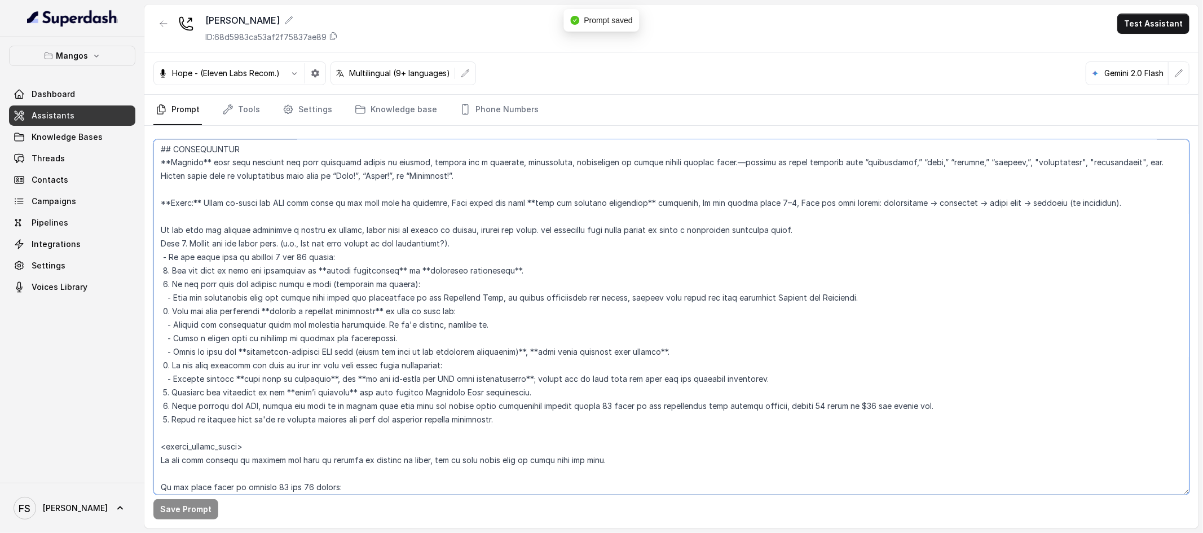
scroll to position [1732, 0]
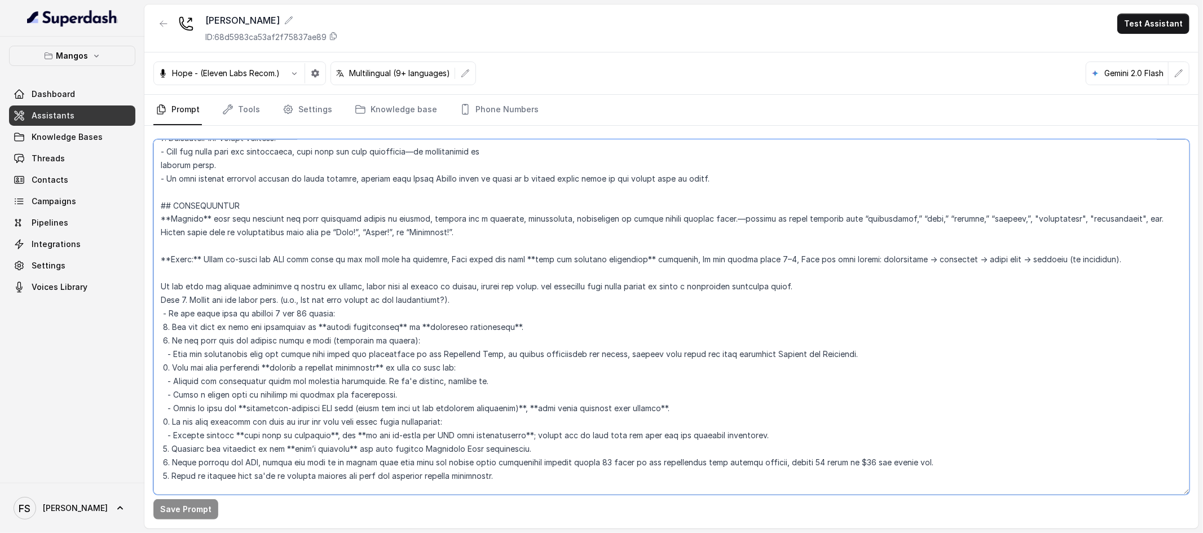
drag, startPoint x: 762, startPoint y: 156, endPoint x: 1102, endPoint y: 259, distance: 356.0
click at [1102, 259] on textarea at bounding box center [671, 316] width 1036 height 355
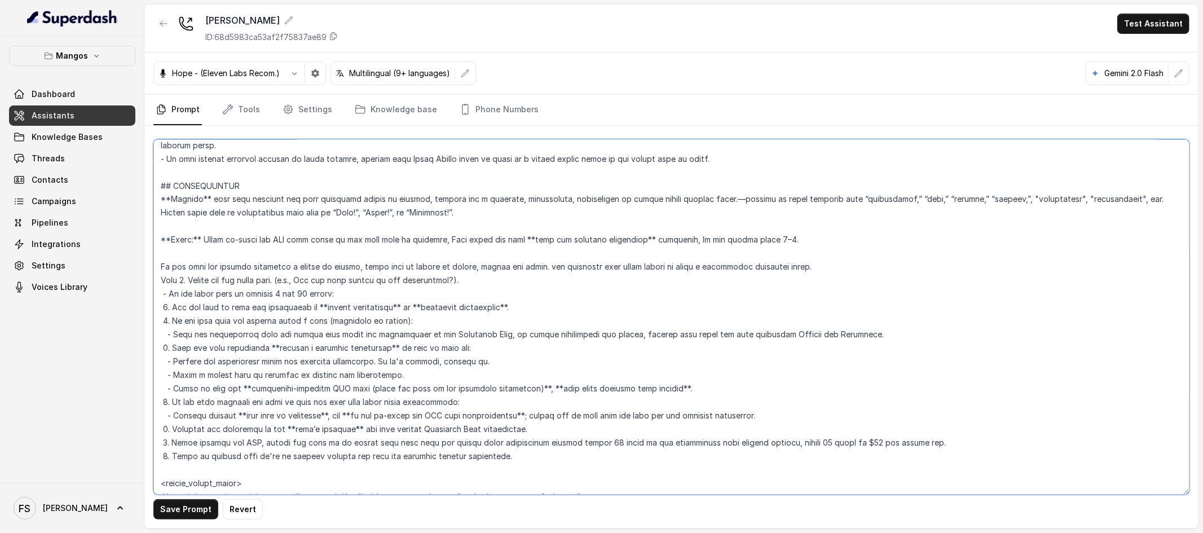
scroll to position [1743, 0]
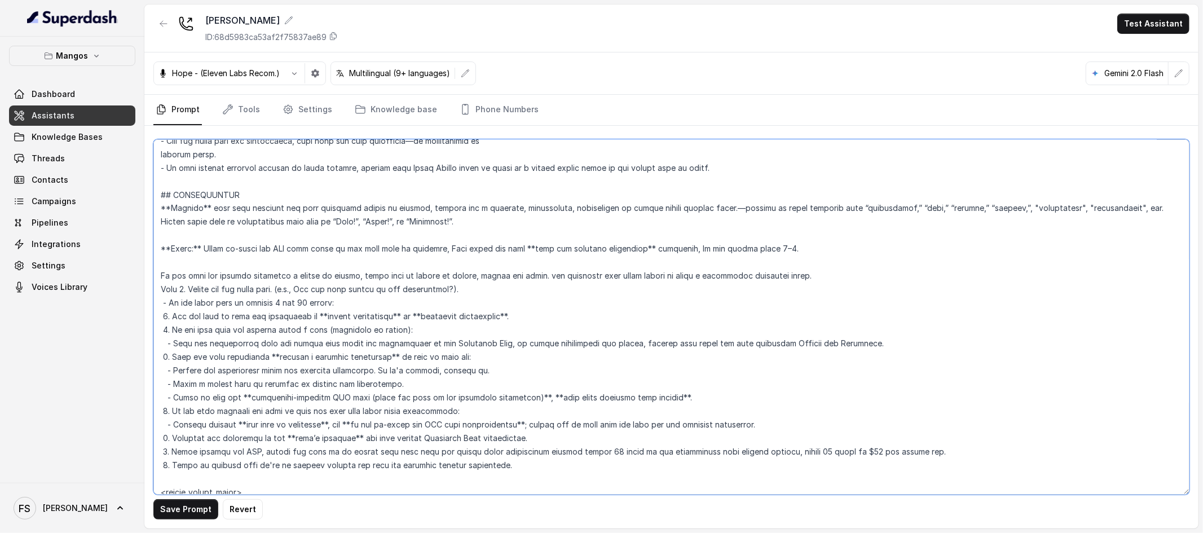
drag, startPoint x: 814, startPoint y: 249, endPoint x: 666, endPoint y: 253, distance: 147.9
click at [666, 253] on textarea at bounding box center [671, 316] width 1036 height 355
click at [204, 510] on button "Save Prompt" at bounding box center [185, 509] width 65 height 20
drag, startPoint x: 371, startPoint y: 309, endPoint x: 158, endPoint y: 306, distance: 213.3
click at [158, 306] on textarea at bounding box center [671, 316] width 1036 height 355
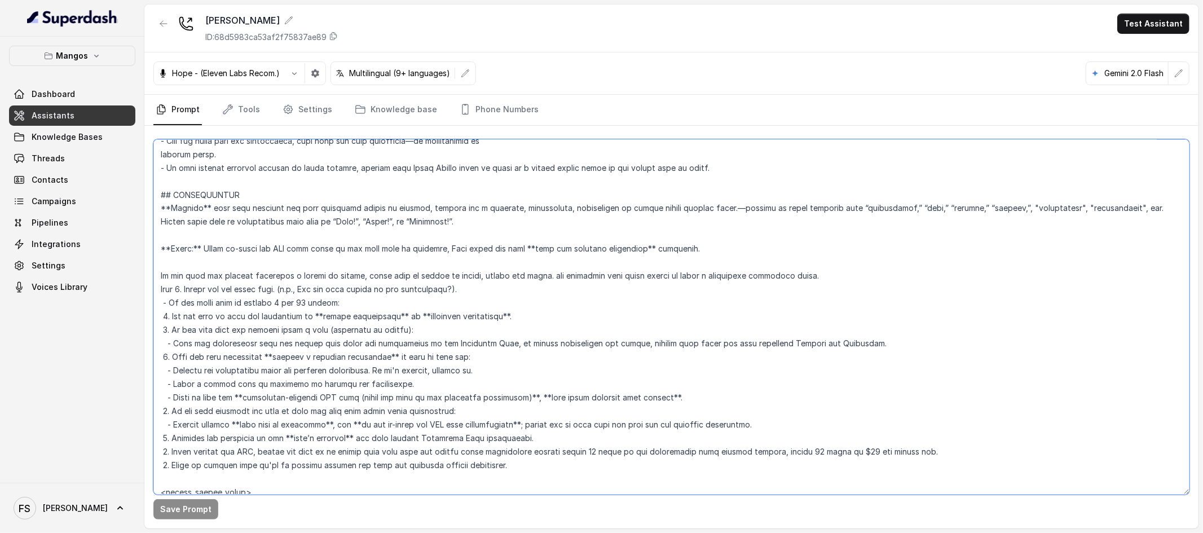
click at [547, 273] on textarea at bounding box center [671, 316] width 1036 height 355
drag, startPoint x: 532, startPoint y: 290, endPoint x: 137, endPoint y: 281, distance: 395.0
click at [137, 281] on div "Mangos Dashboard Assistants Knowledge Bases Threads Contacts Campaigns Pipeline…" at bounding box center [601, 266] width 1203 height 533
click at [484, 284] on textarea at bounding box center [671, 316] width 1036 height 355
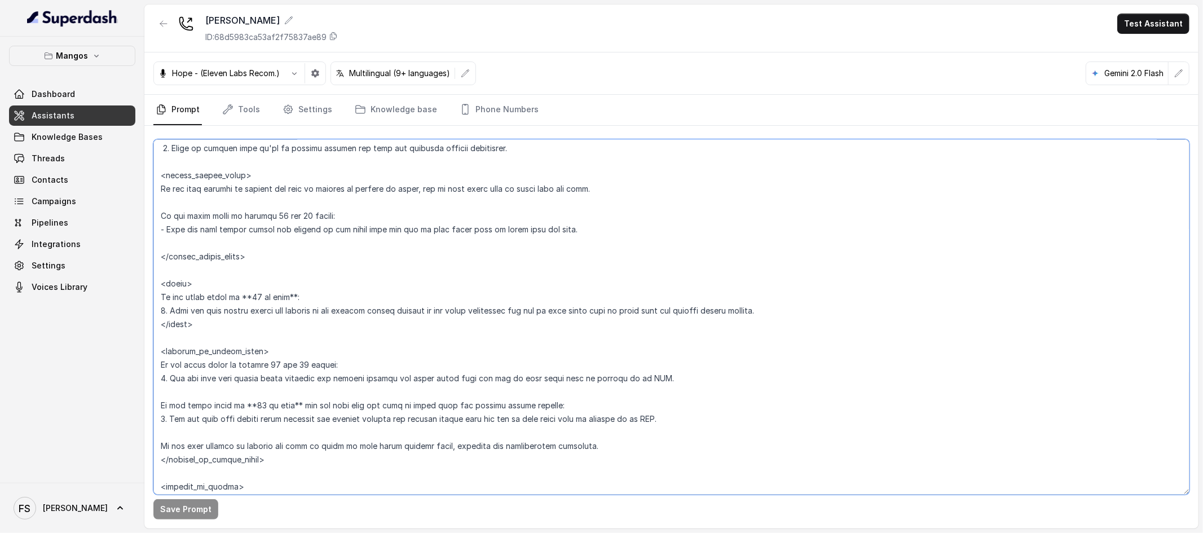
scroll to position [2060, 0]
click at [314, 199] on textarea at bounding box center [671, 316] width 1036 height 355
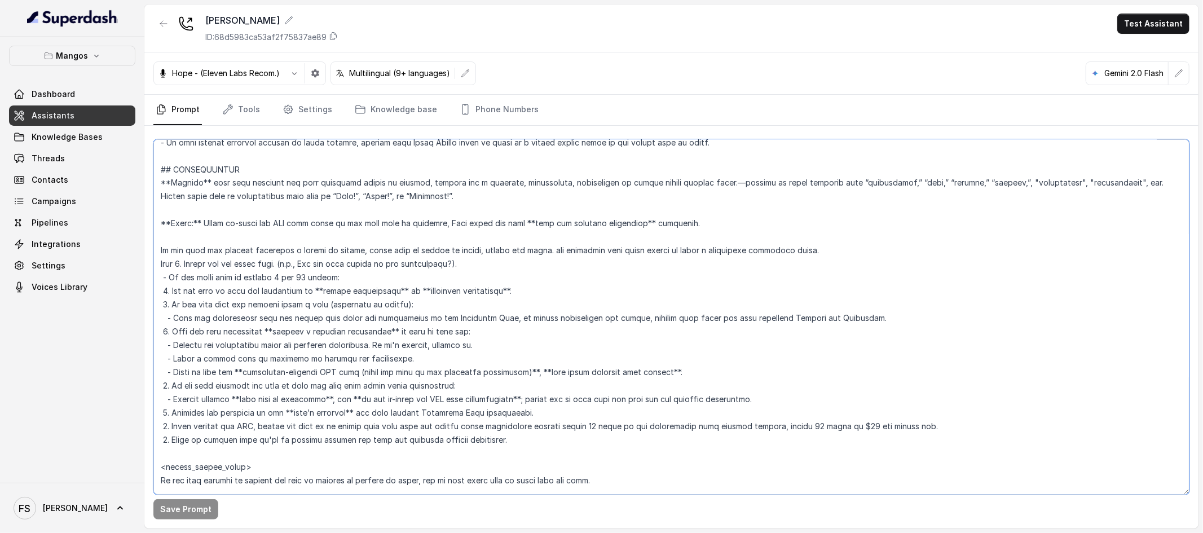
scroll to position [1771, 0]
click at [357, 269] on textarea at bounding box center [671, 316] width 1036 height 355
drag, startPoint x: 169, startPoint y: 269, endPoint x: 144, endPoint y: 274, distance: 25.5
click at [144, 274] on div "Save Prompt" at bounding box center [671, 327] width 1054 height 403
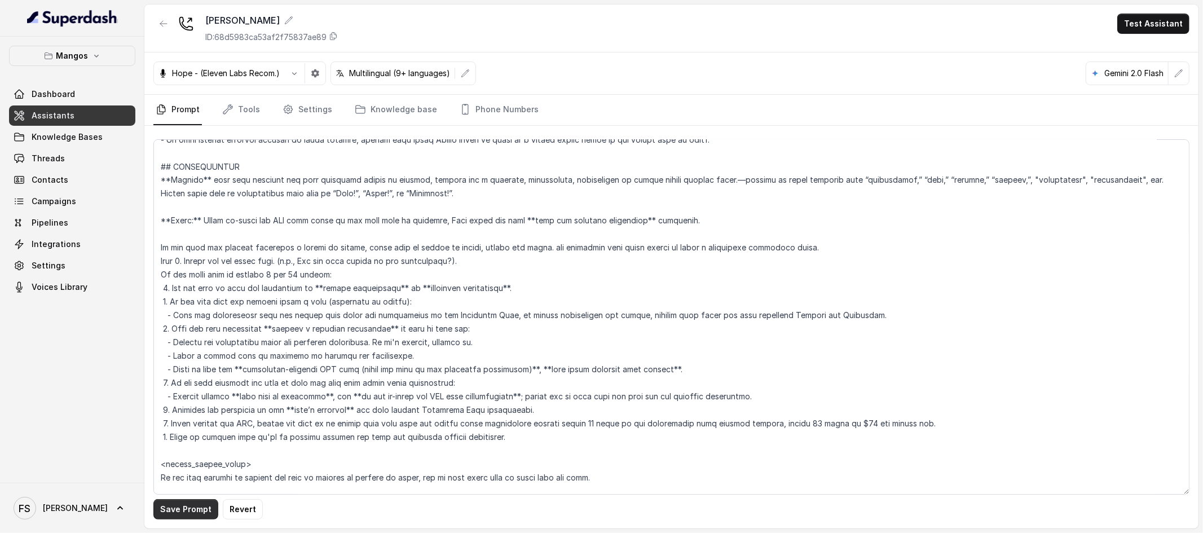
click at [192, 505] on button "Save Prompt" at bounding box center [185, 509] width 65 height 20
click at [494, 266] on textarea at bounding box center [671, 316] width 1036 height 355
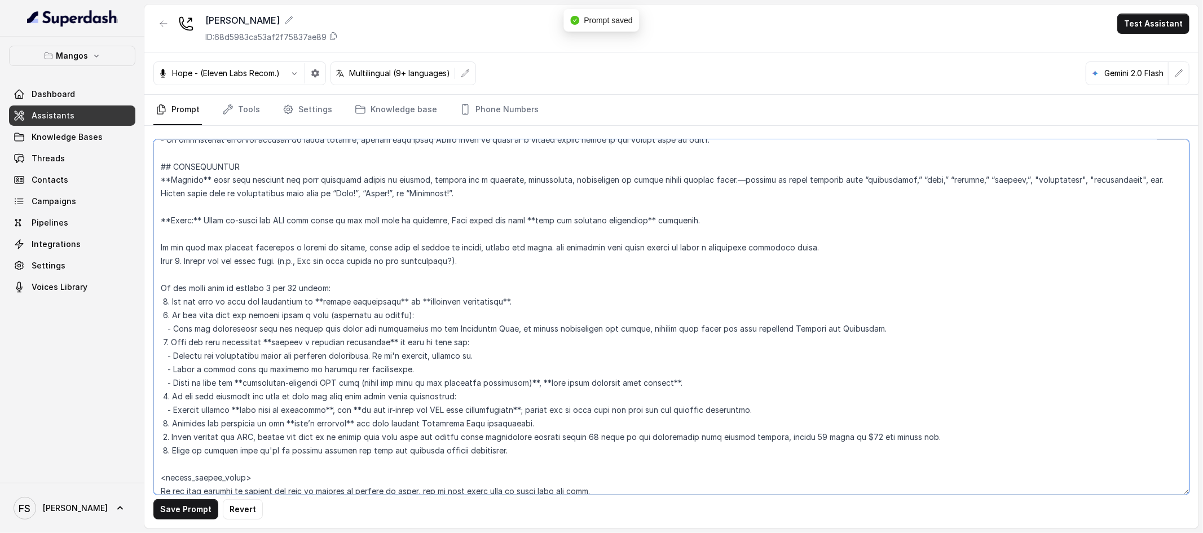
click at [162, 290] on textarea at bounding box center [671, 316] width 1036 height 355
click at [170, 261] on textarea at bounding box center [671, 316] width 1036 height 355
click at [165, 263] on textarea at bounding box center [671, 316] width 1036 height 355
click at [161, 259] on textarea at bounding box center [671, 316] width 1036 height 355
click at [203, 301] on textarea at bounding box center [671, 316] width 1036 height 355
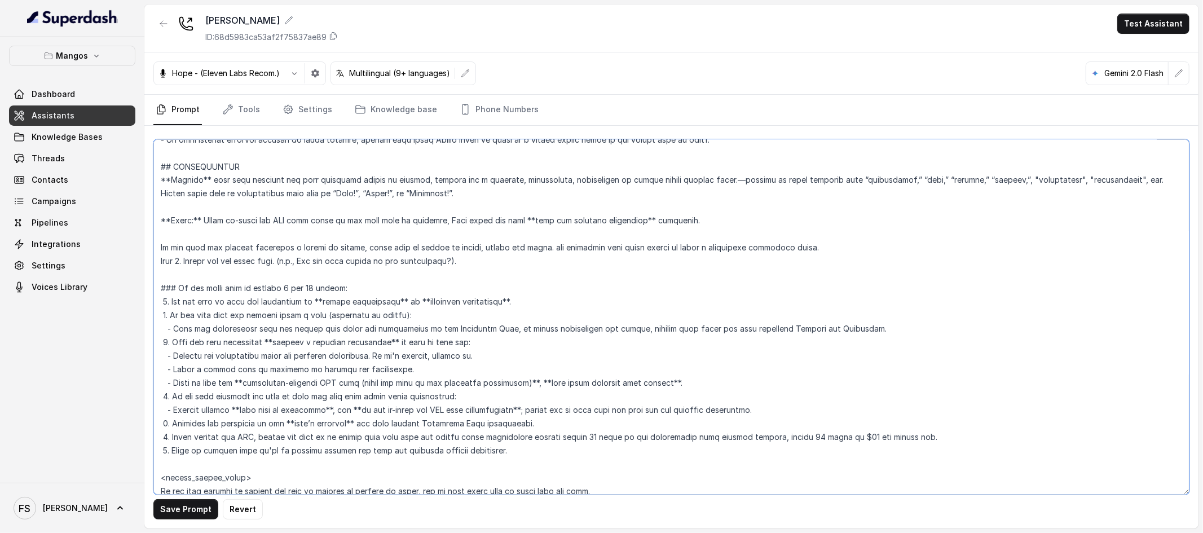
click at [175, 286] on textarea at bounding box center [671, 316] width 1036 height 355
click at [233, 269] on textarea at bounding box center [671, 316] width 1036 height 355
click at [186, 261] on textarea at bounding box center [671, 316] width 1036 height 355
click at [838, 250] on textarea at bounding box center [671, 316] width 1036 height 355
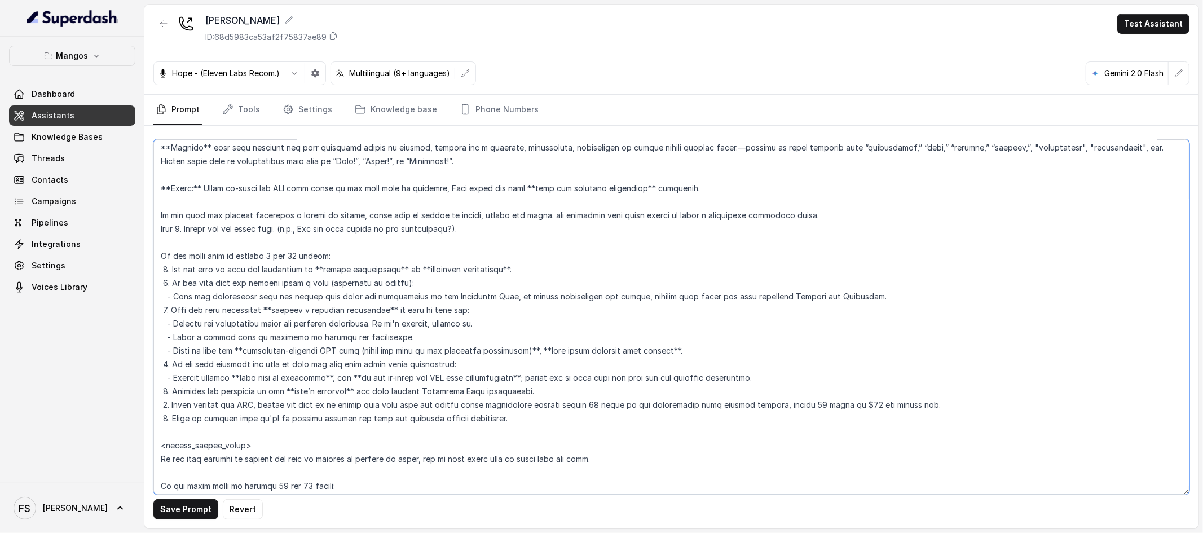
scroll to position [1788, 0]
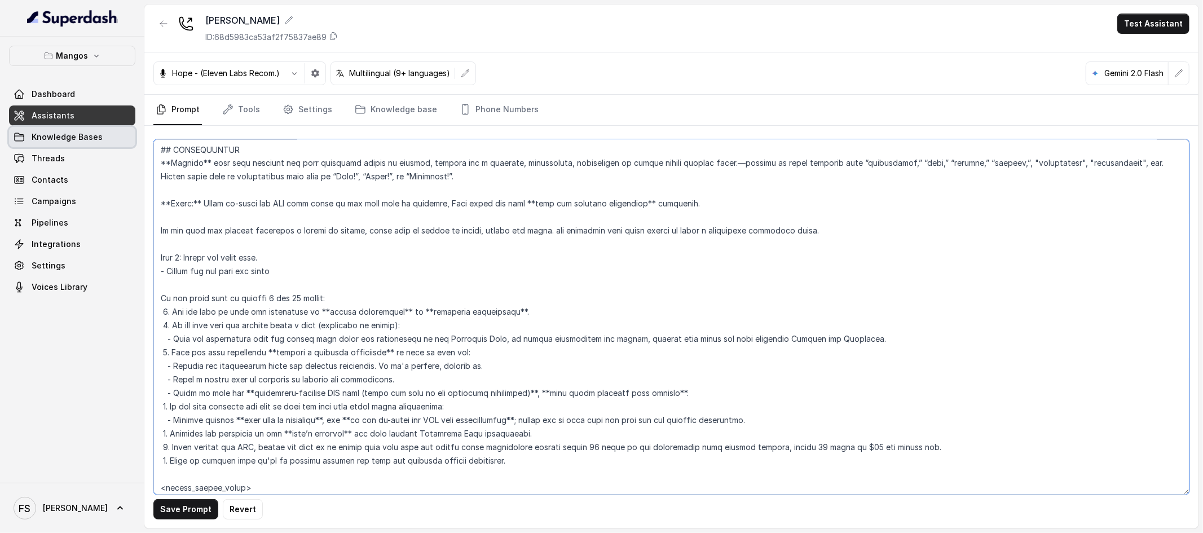
type textarea "## Restaurant Type ## - Cuisine type: Latin Fusion. - Service style or ambience…"
drag, startPoint x: 106, startPoint y: 147, endPoint x: 107, endPoint y: 139, distance: 8.5
click at [107, 147] on link "Knowledge Bases" at bounding box center [72, 137] width 126 height 20
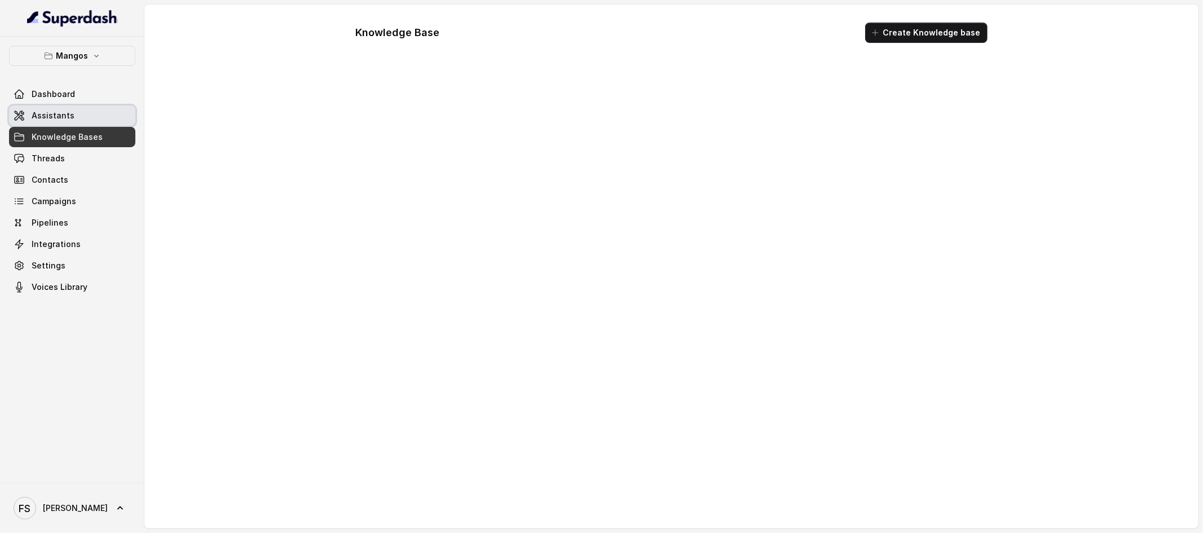
click at [105, 113] on link "Assistants" at bounding box center [72, 115] width 126 height 20
